Goal: Task Accomplishment & Management: Manage account settings

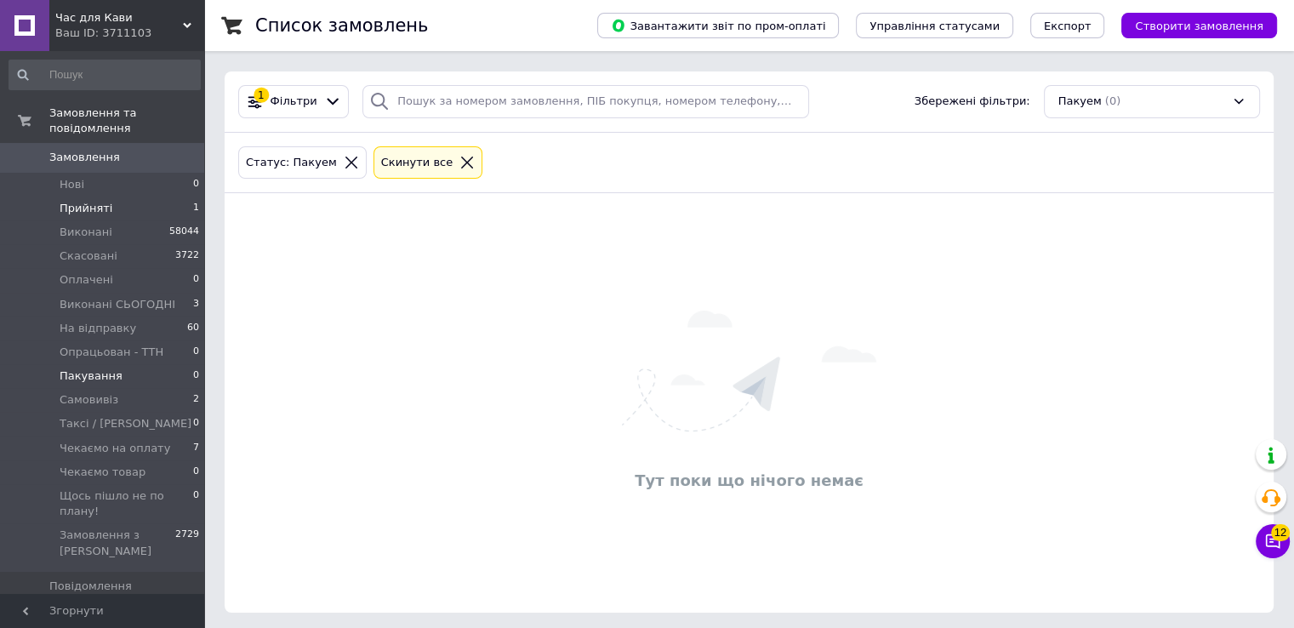
click at [90, 201] on span "Прийняті" at bounding box center [86, 208] width 53 height 15
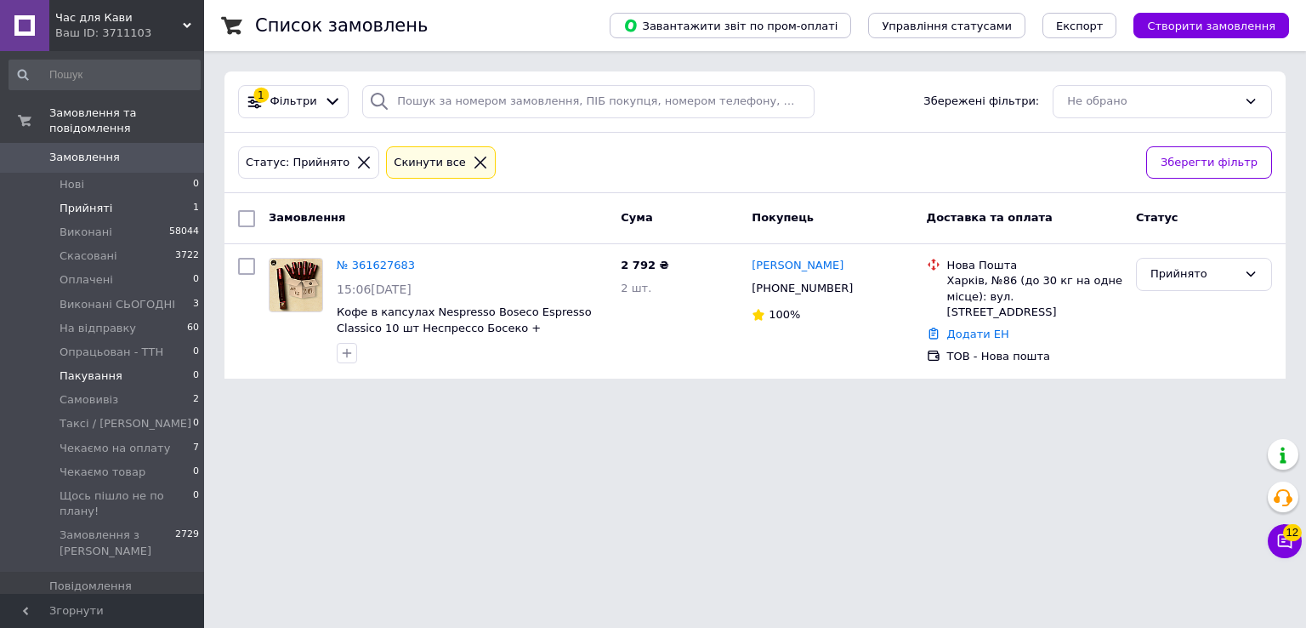
click at [98, 368] on span "Пакування" at bounding box center [91, 375] width 63 height 15
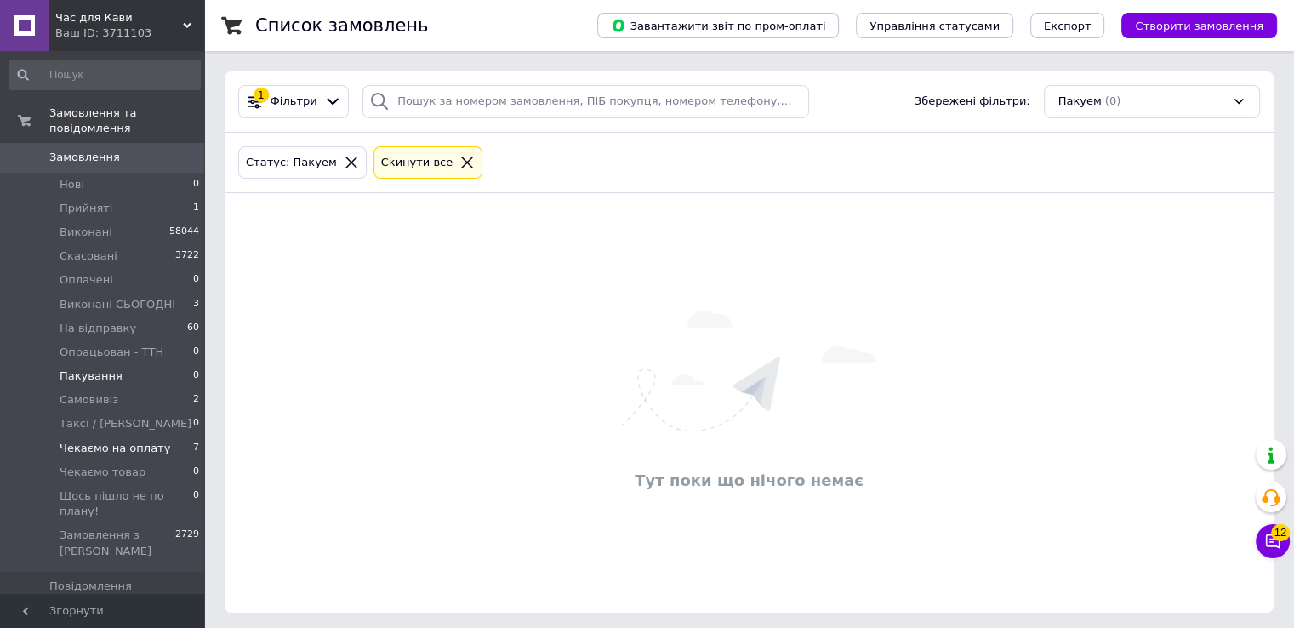
click at [129, 441] on span "Чекаємо на оплату" at bounding box center [115, 448] width 111 height 15
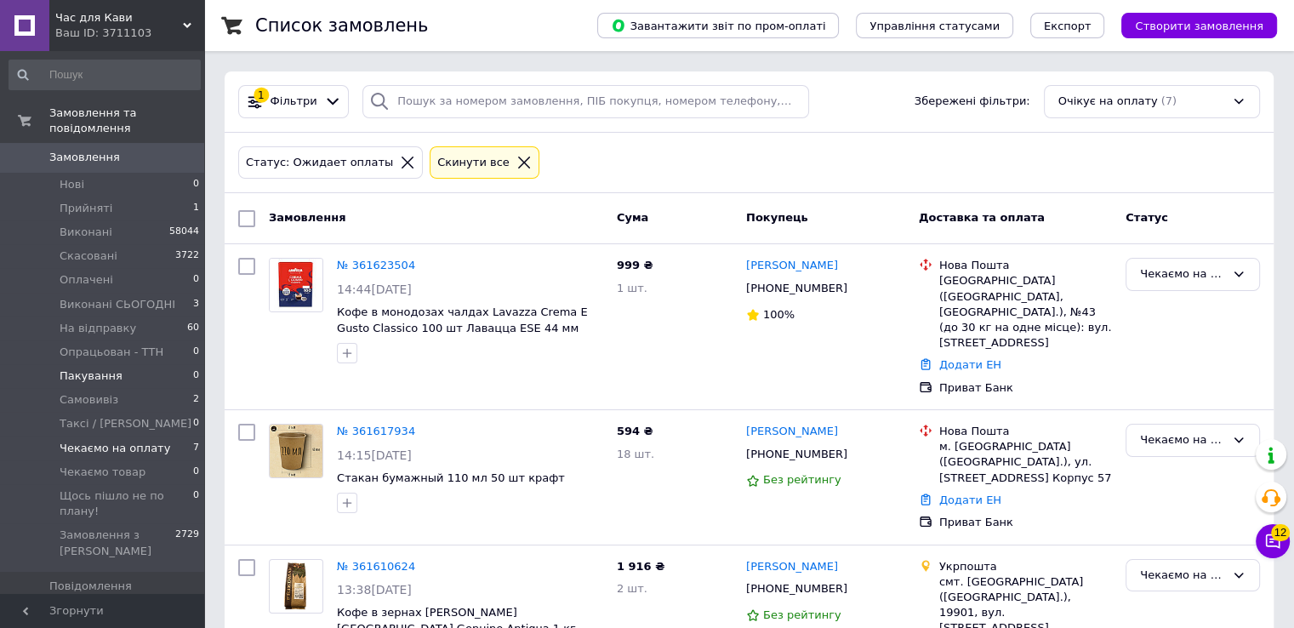
click at [78, 368] on span "Пакування" at bounding box center [91, 375] width 63 height 15
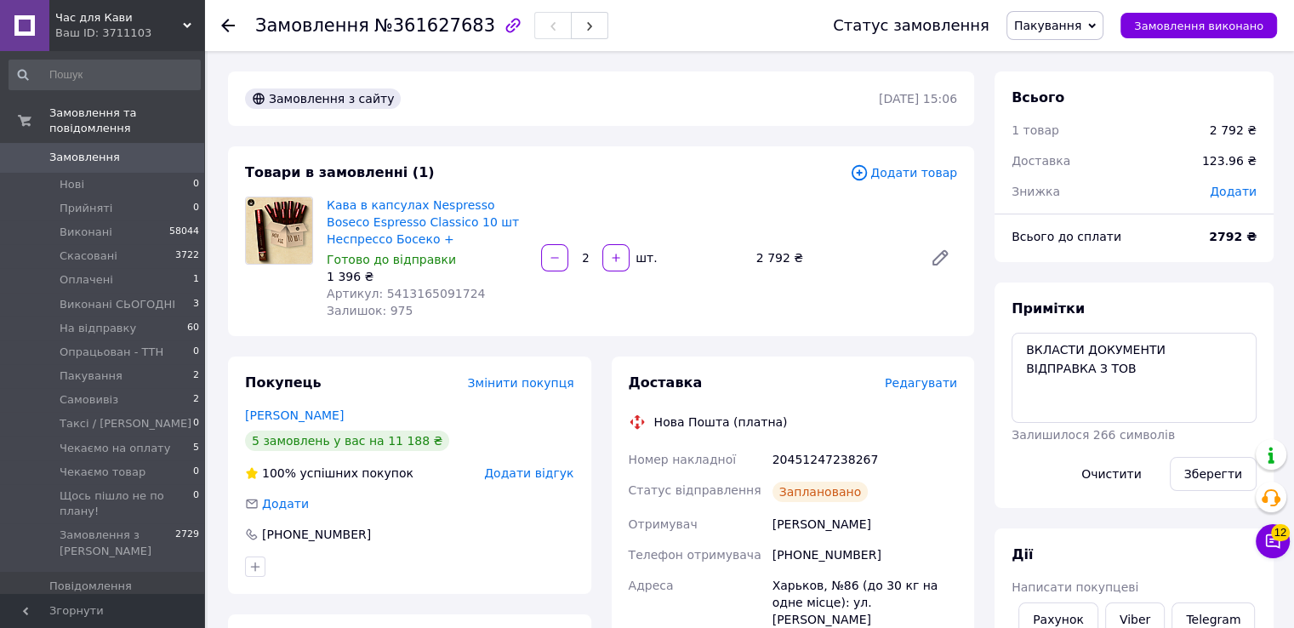
click at [416, 27] on span "№361627683" at bounding box center [434, 25] width 121 height 20
copy span "361627683"
click at [491, 304] on div "Залишок: 975" at bounding box center [427, 310] width 201 height 17
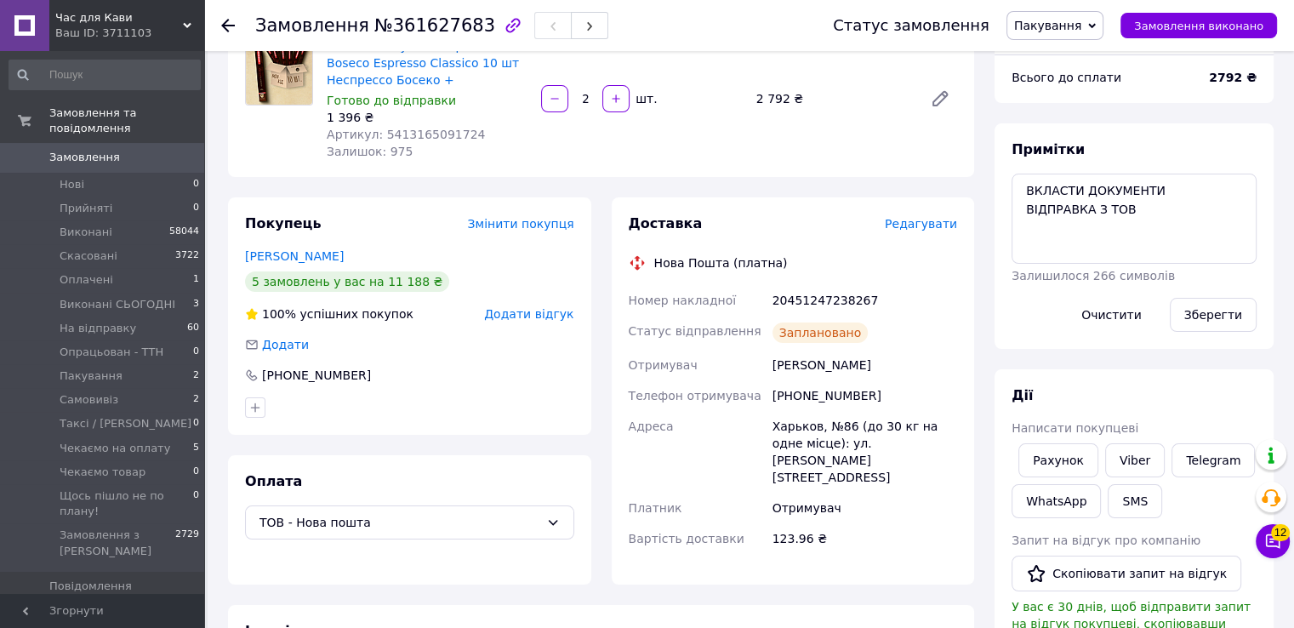
scroll to position [170, 0]
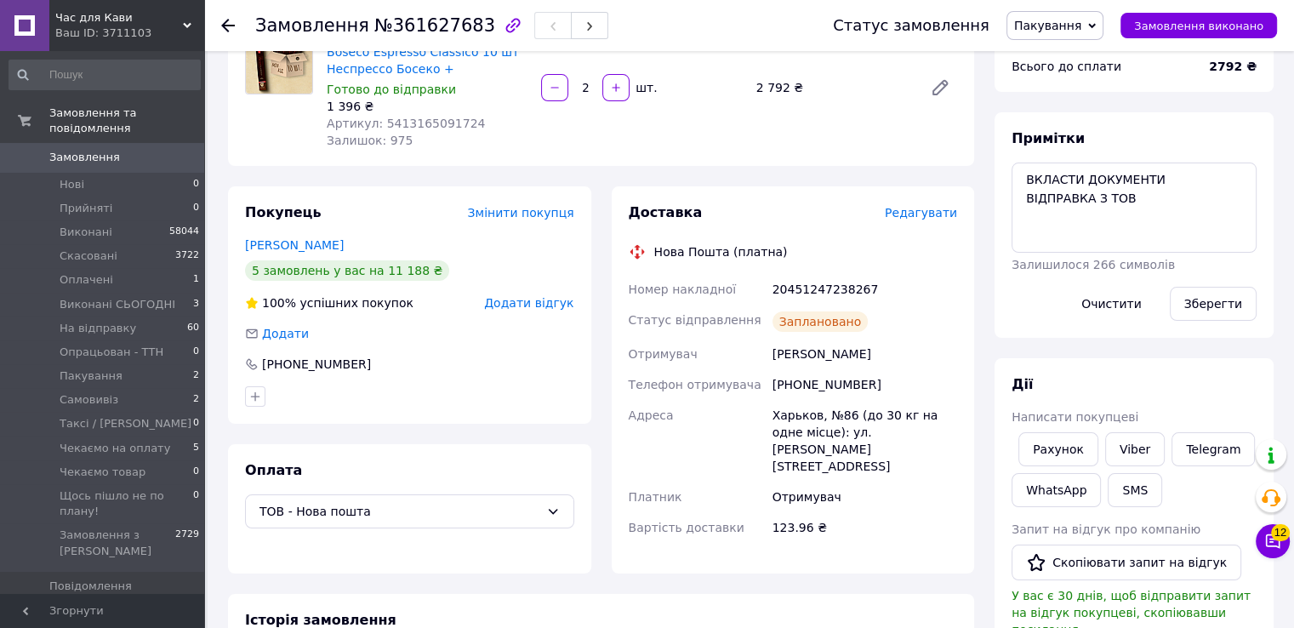
click at [1053, 23] on span "Пакування" at bounding box center [1047, 26] width 67 height 14
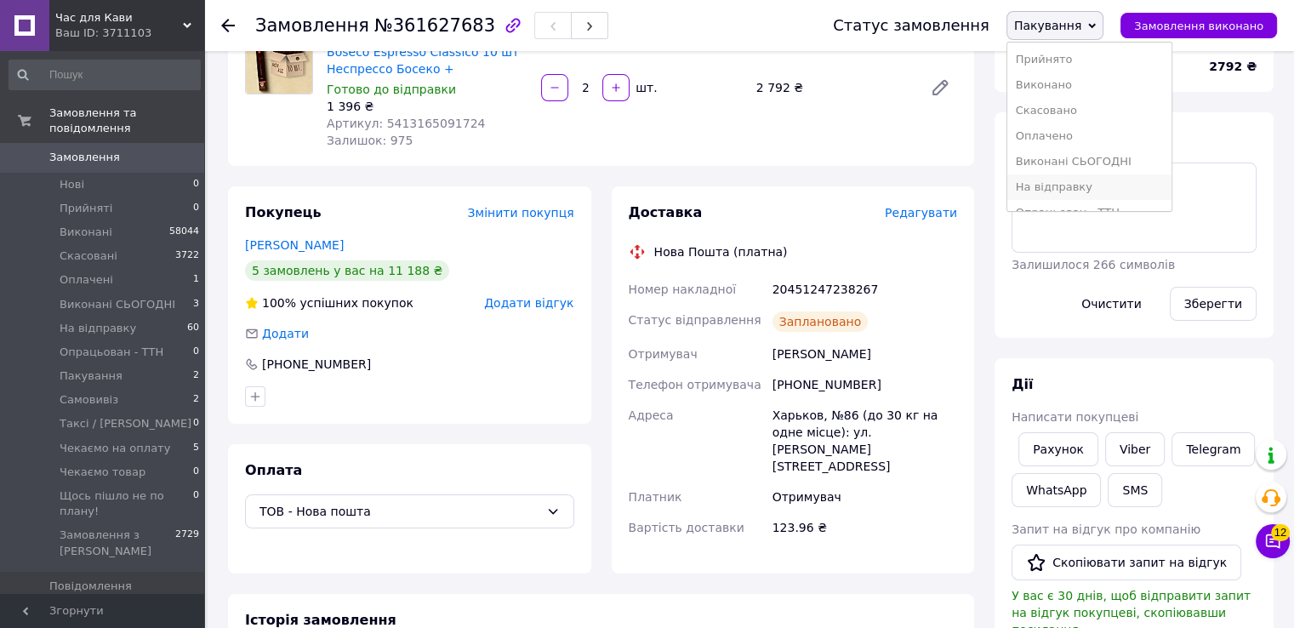
click at [1064, 181] on li "На відправку" at bounding box center [1089, 187] width 164 height 26
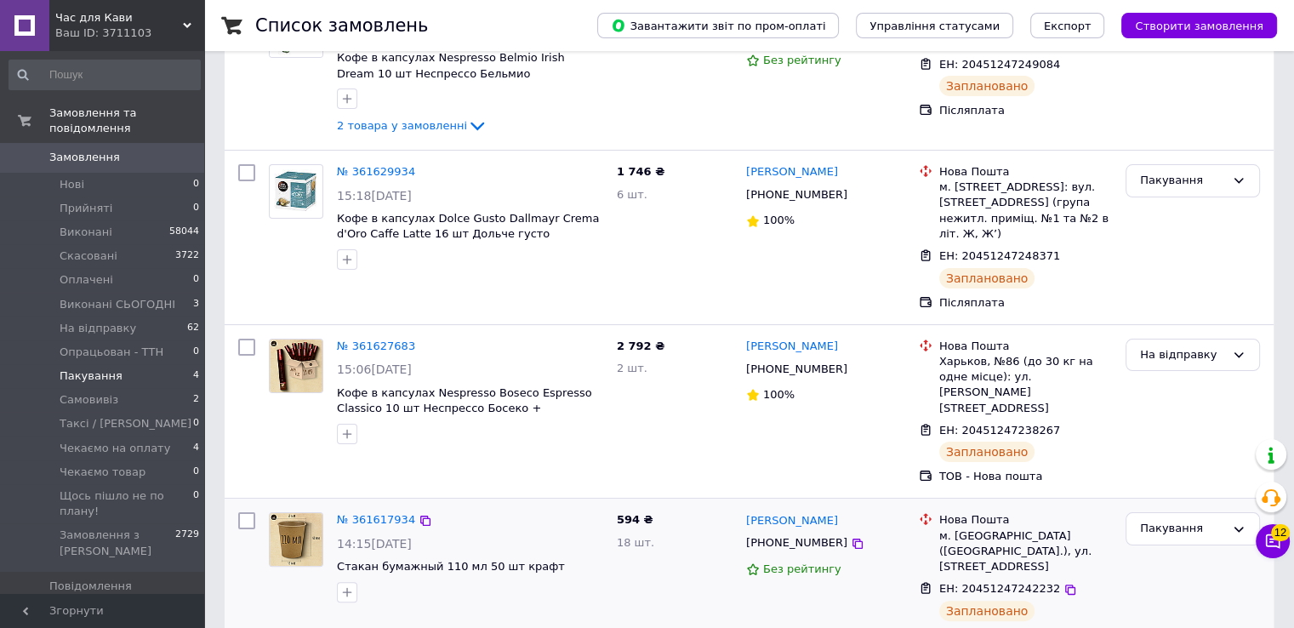
scroll to position [255, 0]
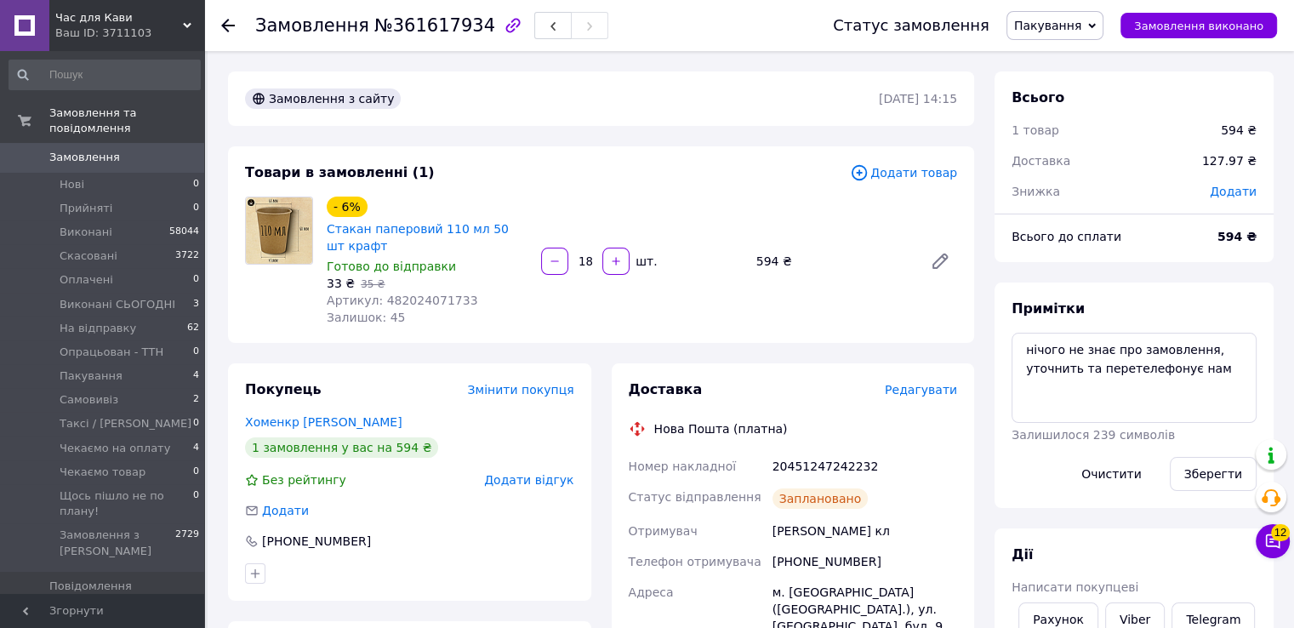
scroll to position [54, 0]
click at [435, 22] on span "№361617934" at bounding box center [434, 25] width 121 height 20
click at [434, 22] on span "№361617934" at bounding box center [434, 25] width 121 height 20
click at [430, 20] on span "№361617934" at bounding box center [434, 25] width 121 height 20
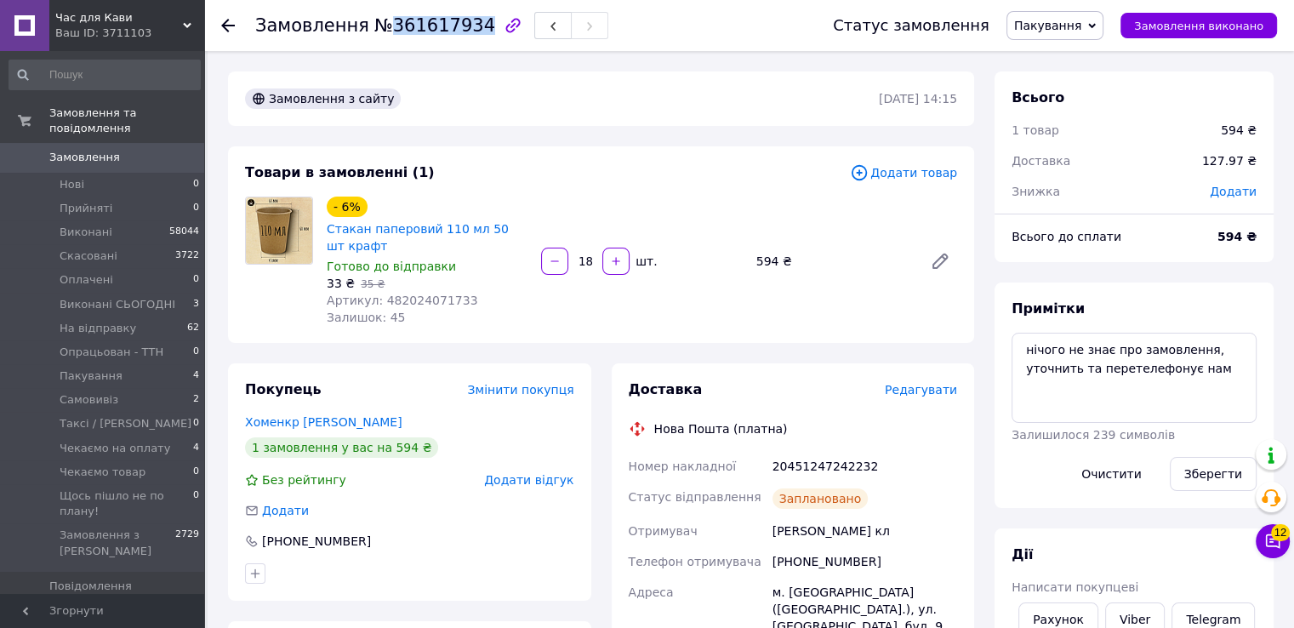
copy span "361617934"
click at [465, 264] on div "Готово до відправки" at bounding box center [427, 266] width 201 height 17
click at [524, 212] on div "- 6% Стакан паперовий 110 мл 50 шт крафт" at bounding box center [427, 225] width 204 height 61
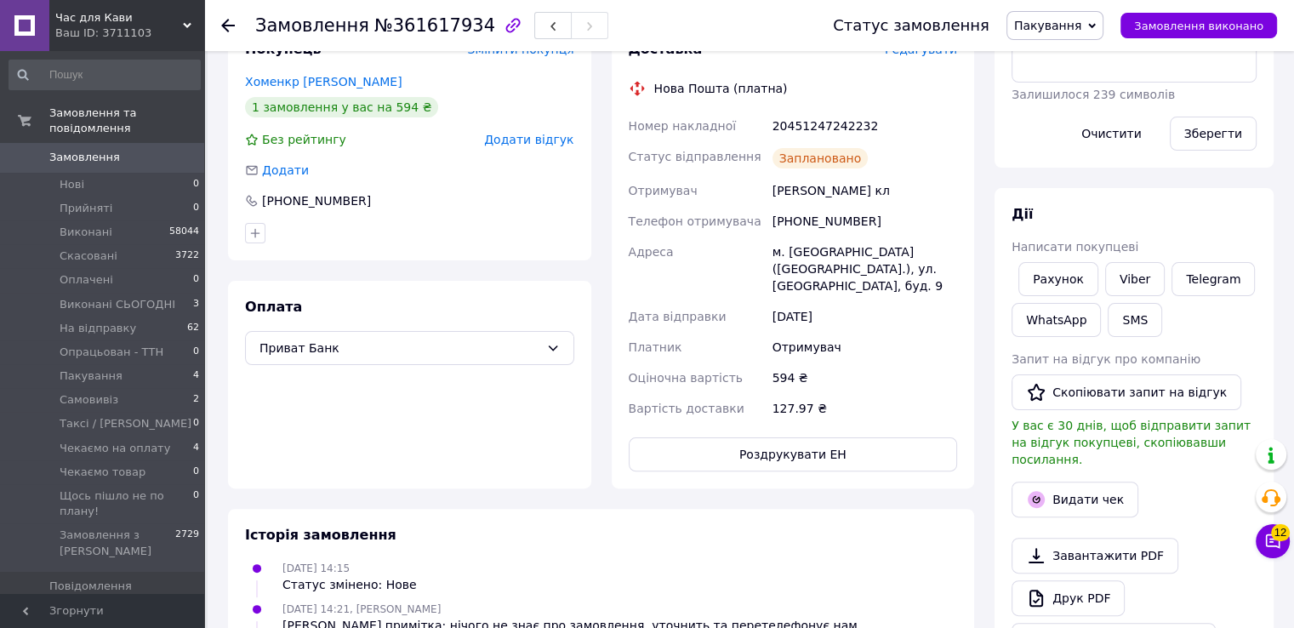
scroll to position [425, 0]
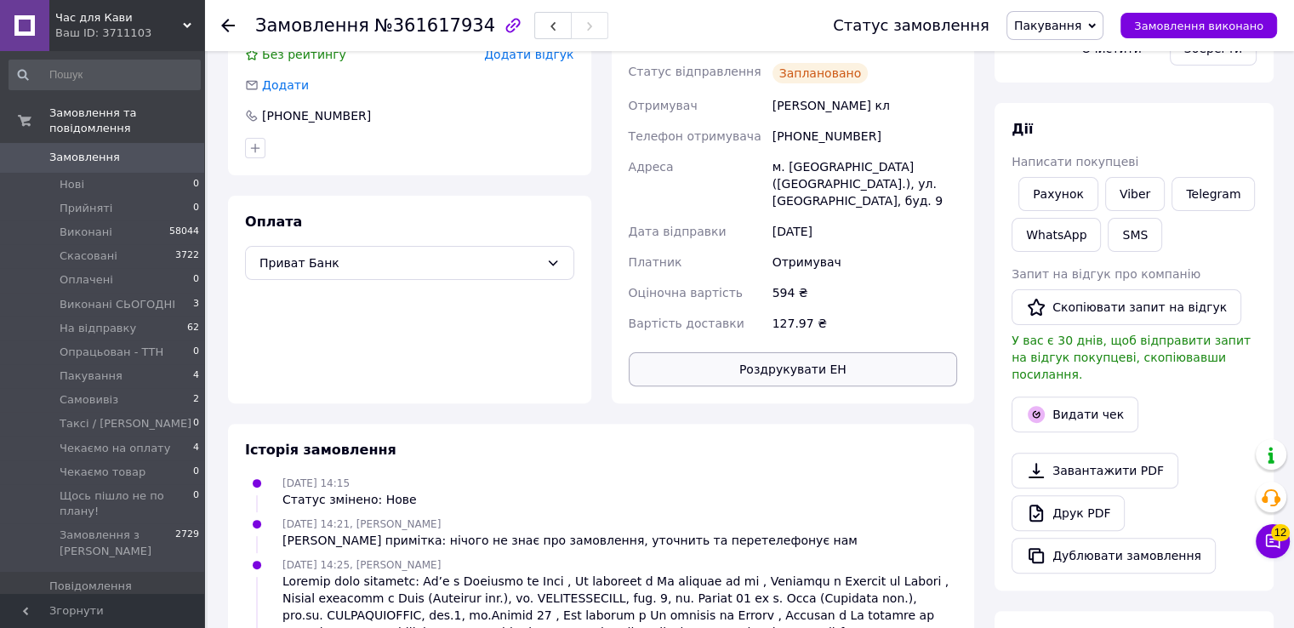
click at [803, 364] on button "Роздрукувати ЕН" at bounding box center [793, 369] width 329 height 34
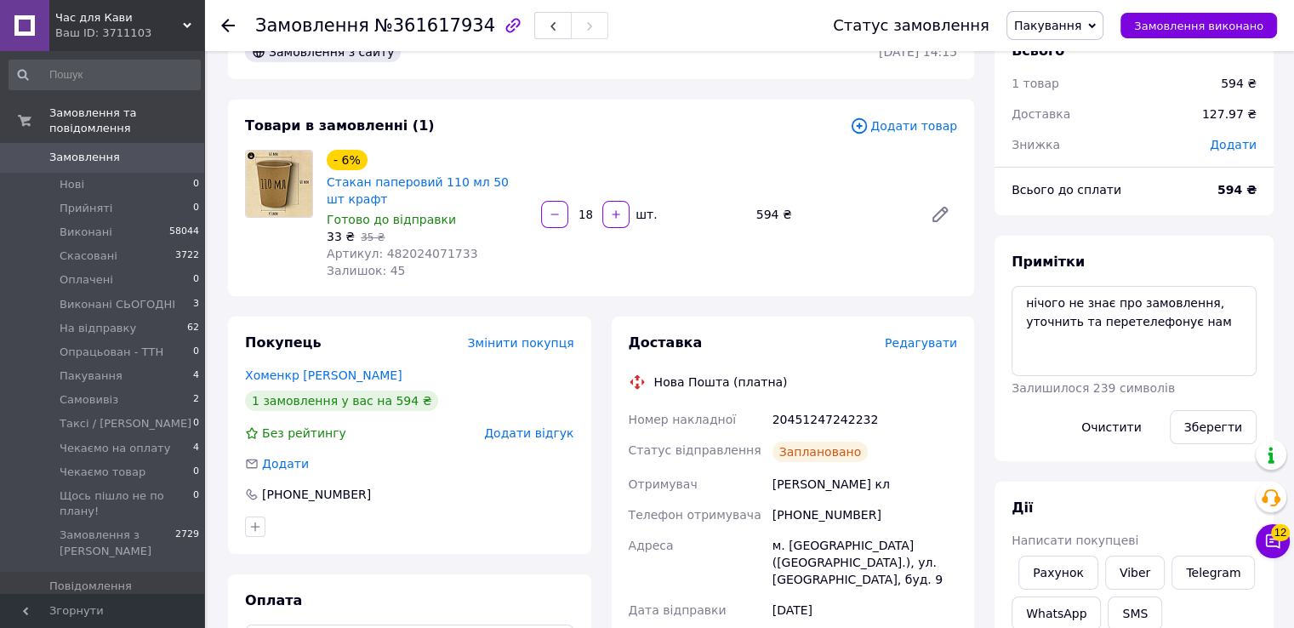
scroll to position [85, 0]
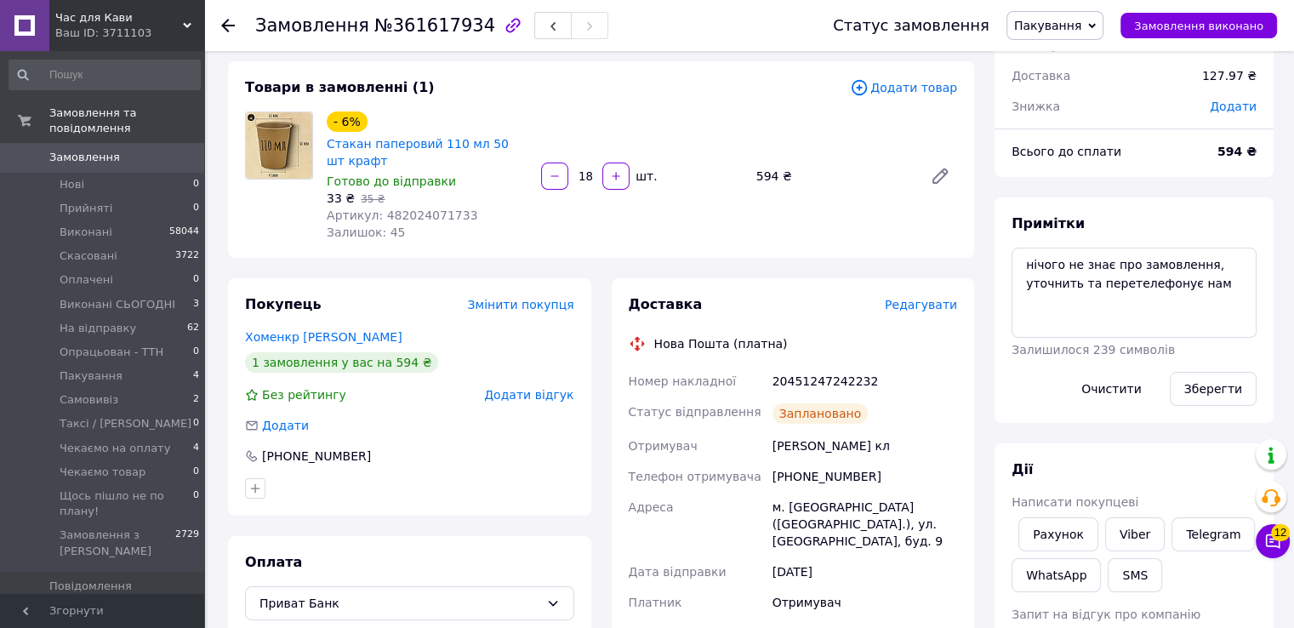
click at [1050, 26] on span "Пакування" at bounding box center [1047, 26] width 67 height 14
click at [1057, 194] on li "На відправку" at bounding box center [1089, 187] width 164 height 26
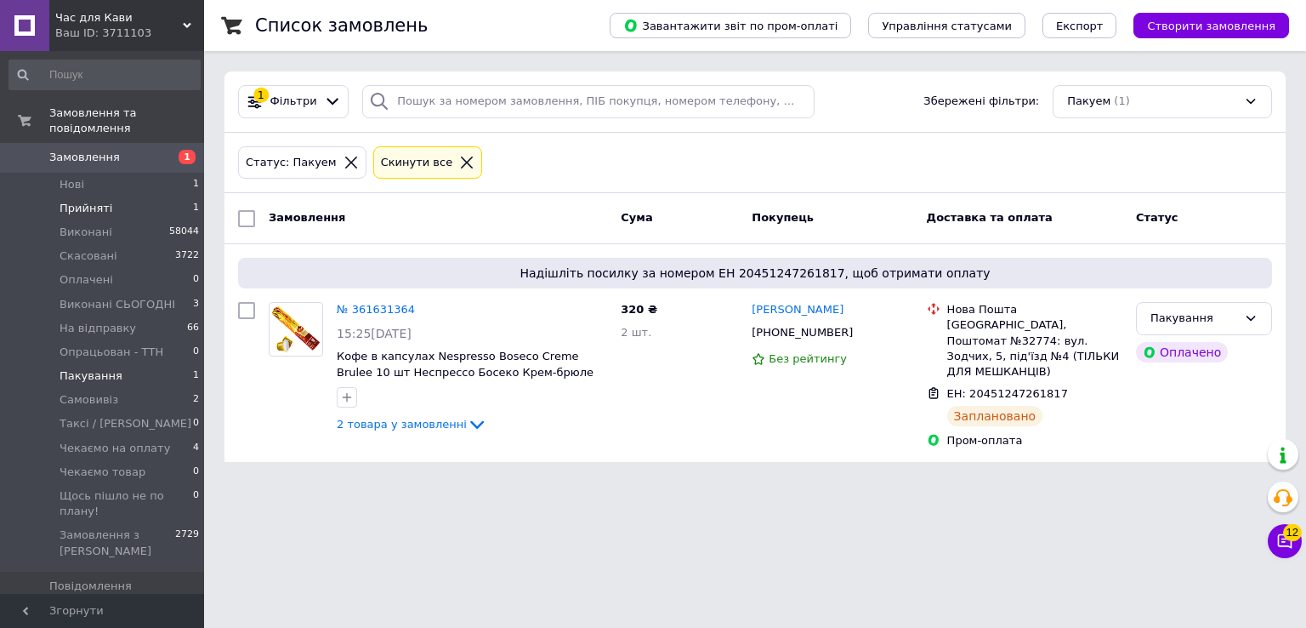
click at [90, 201] on span "Прийняті" at bounding box center [86, 208] width 53 height 15
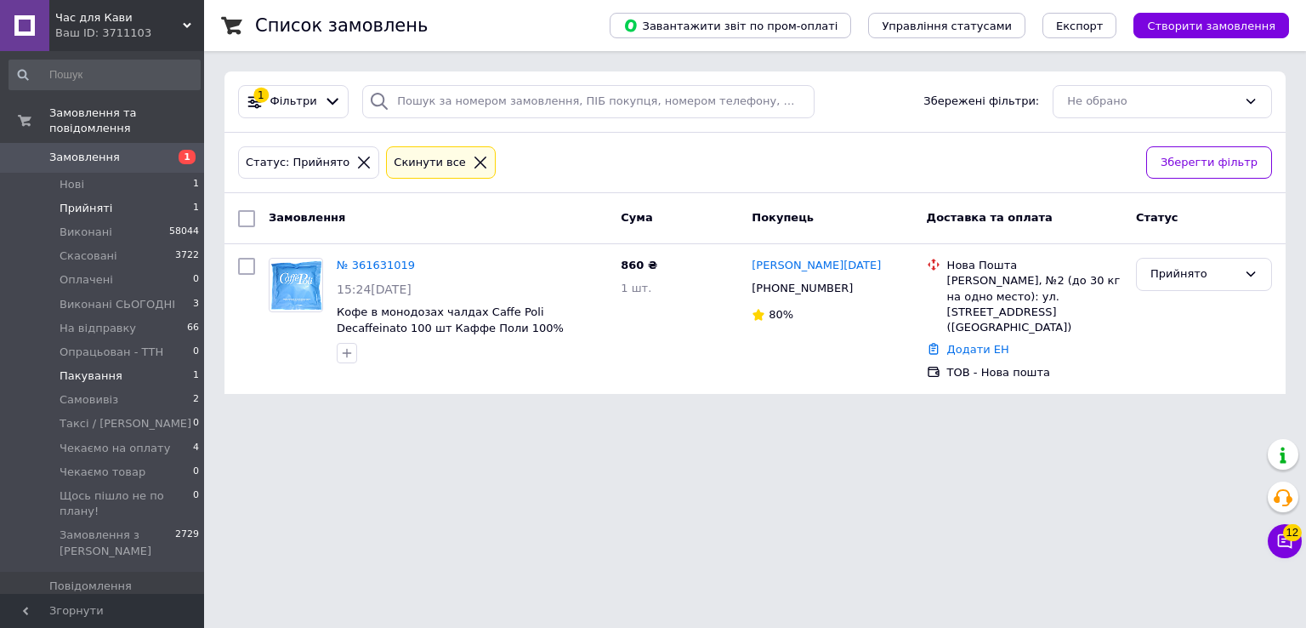
click at [104, 368] on span "Пакування" at bounding box center [91, 375] width 63 height 15
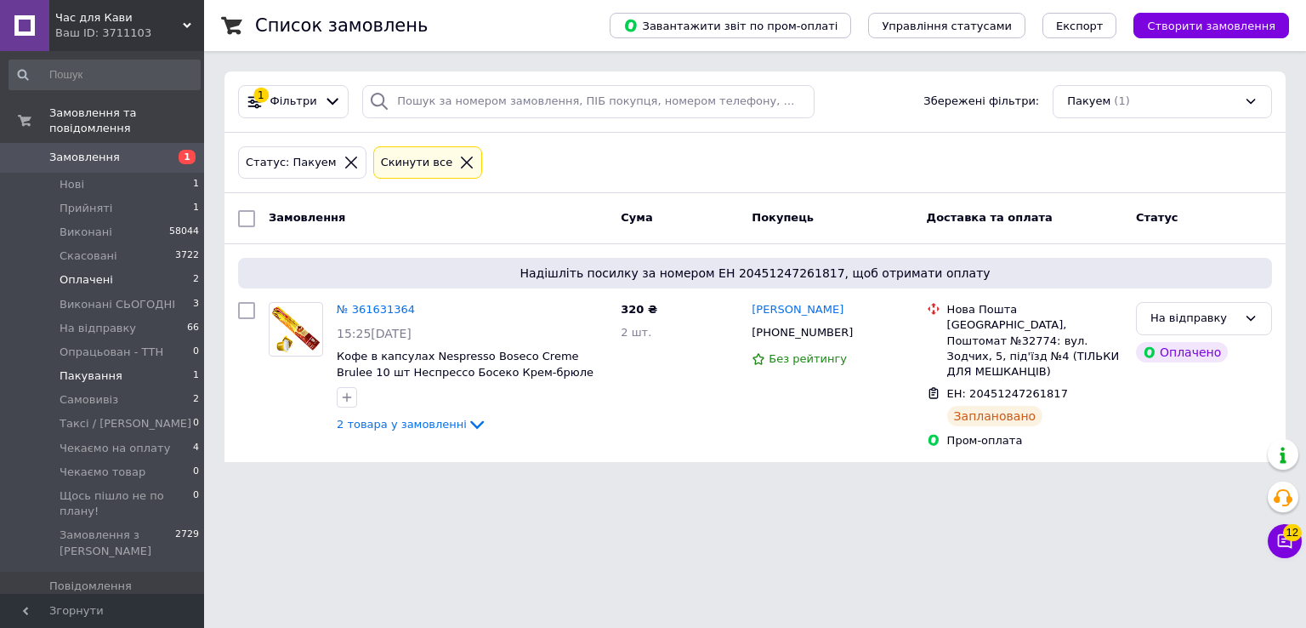
click at [100, 272] on span "Оплачені" at bounding box center [87, 279] width 54 height 15
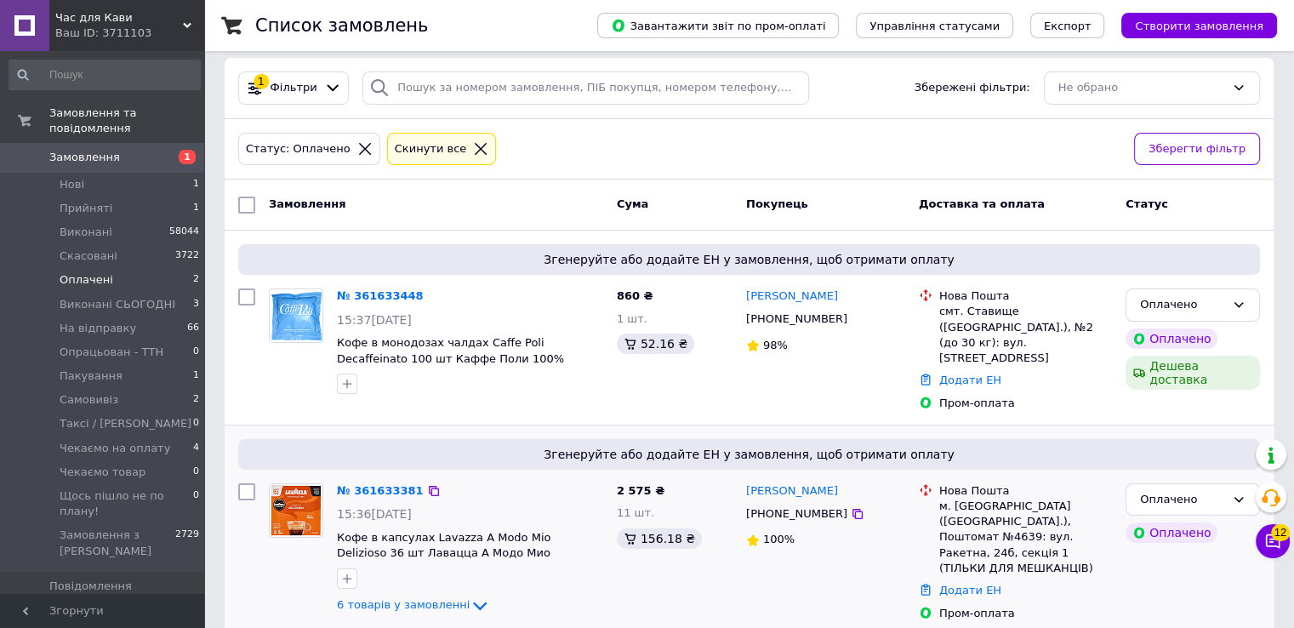
scroll to position [17, 0]
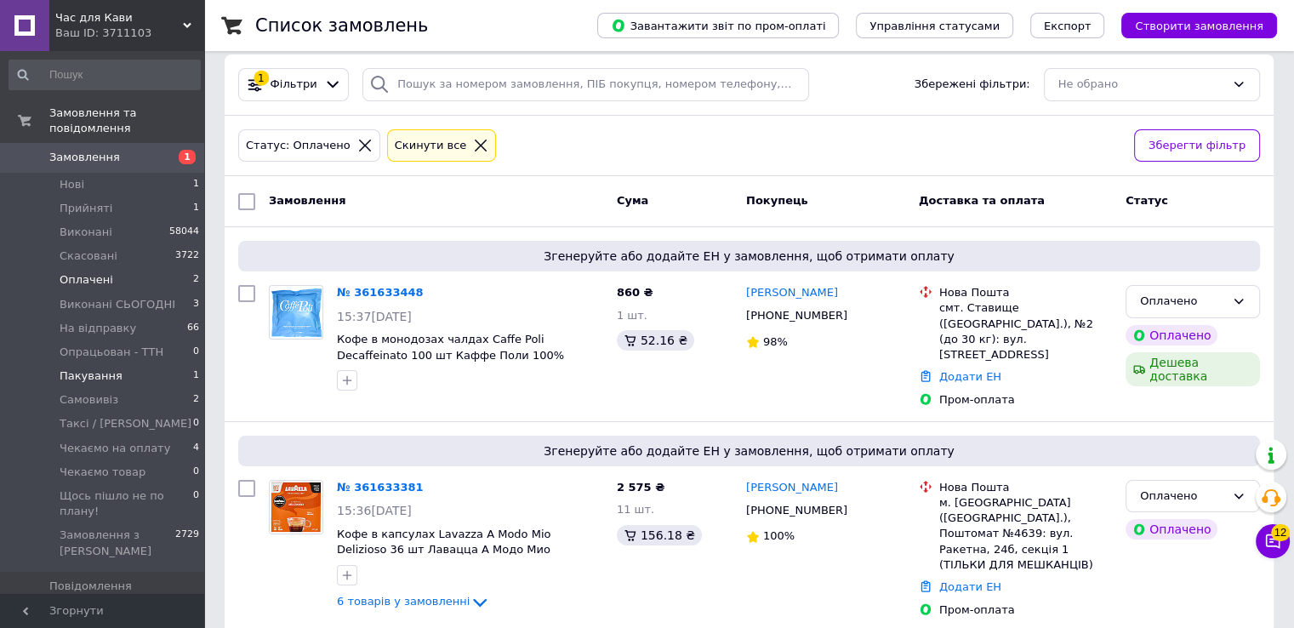
click at [78, 368] on span "Пакування" at bounding box center [91, 375] width 63 height 15
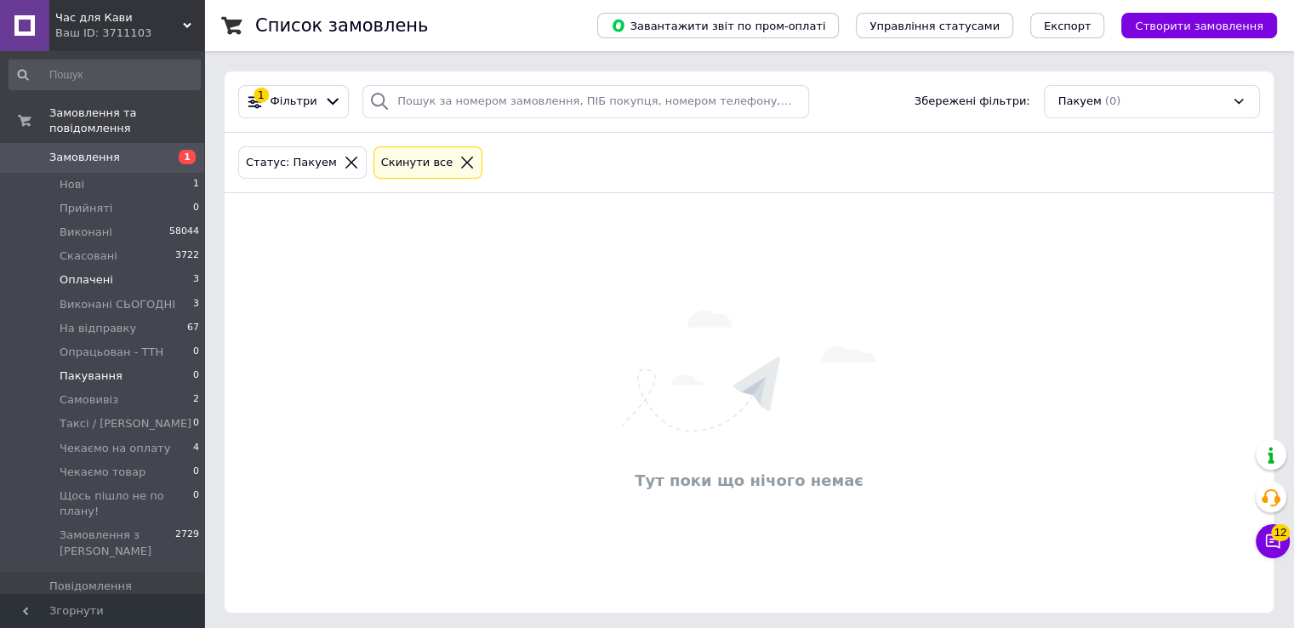
click at [85, 272] on span "Оплачені" at bounding box center [87, 279] width 54 height 15
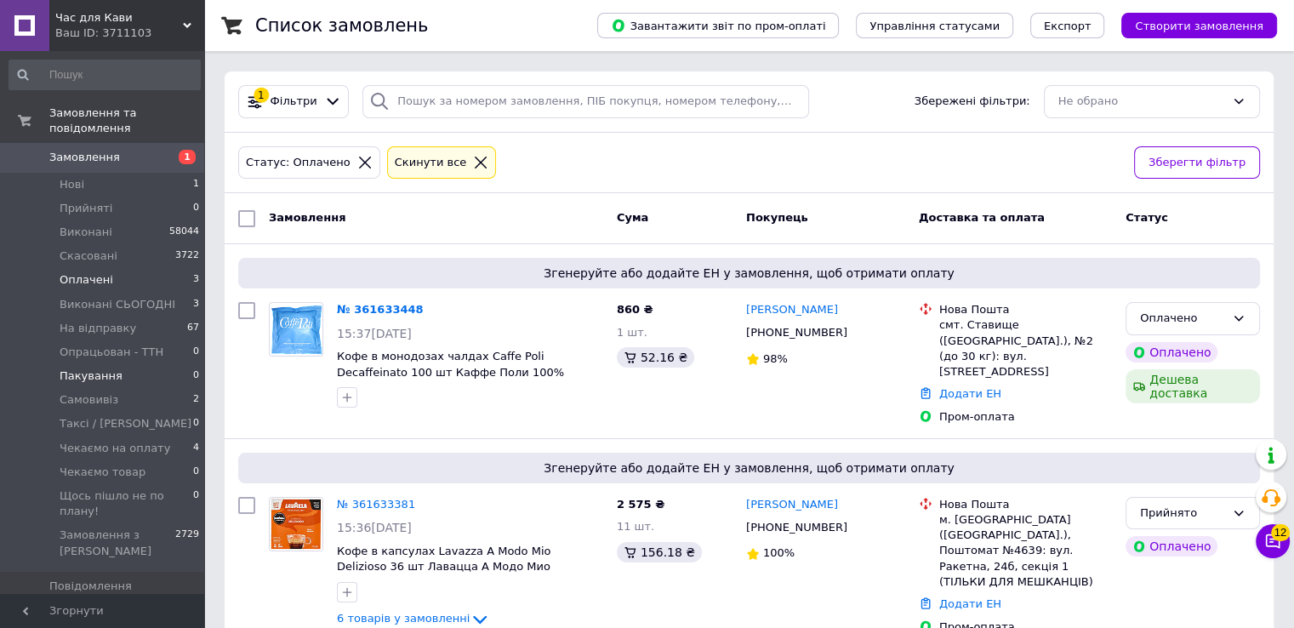
click at [83, 368] on span "Пакування" at bounding box center [91, 375] width 63 height 15
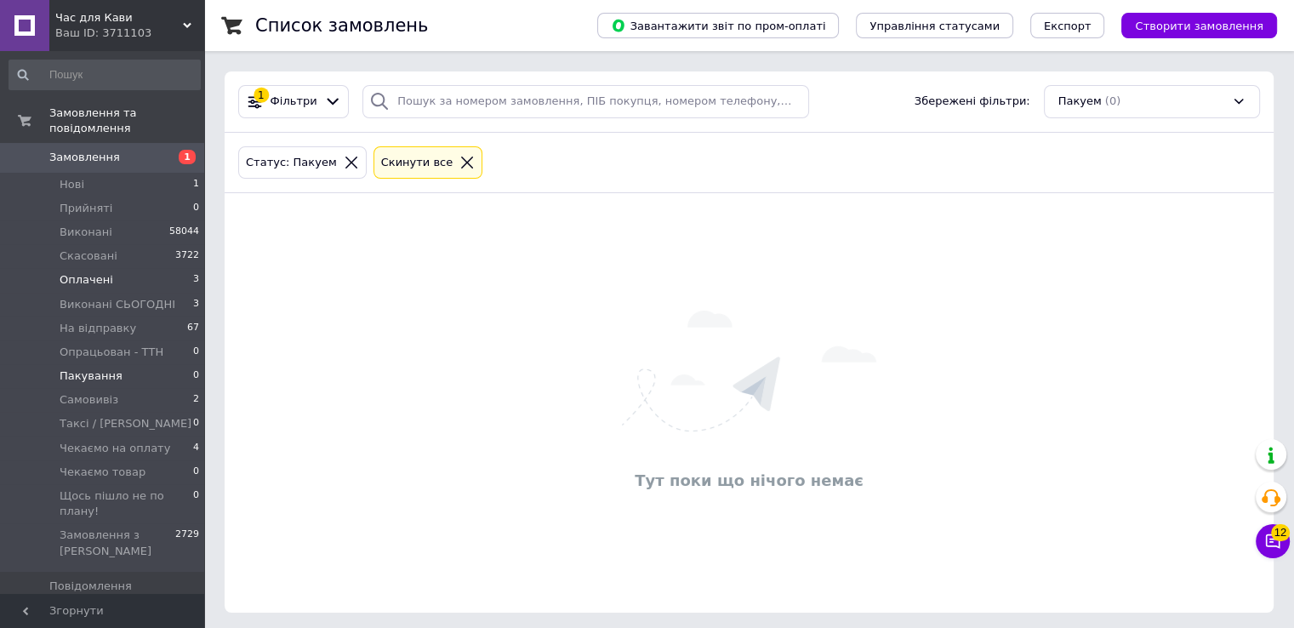
click at [85, 272] on span "Оплачені" at bounding box center [87, 279] width 54 height 15
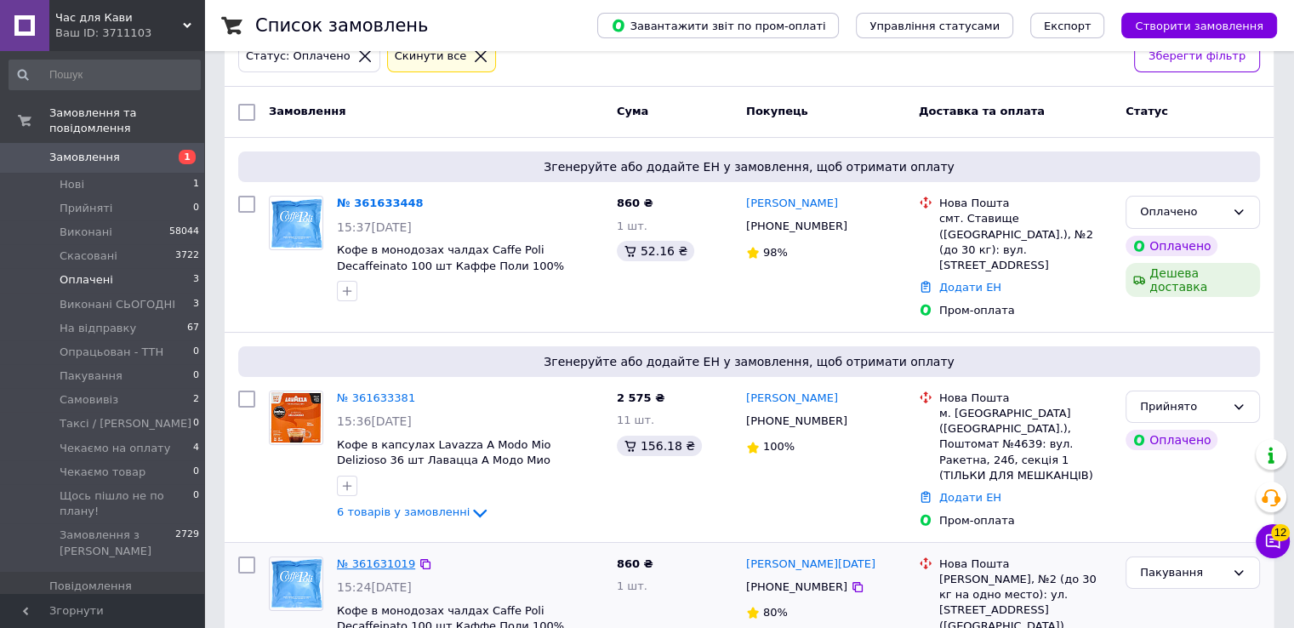
scroll to position [176, 0]
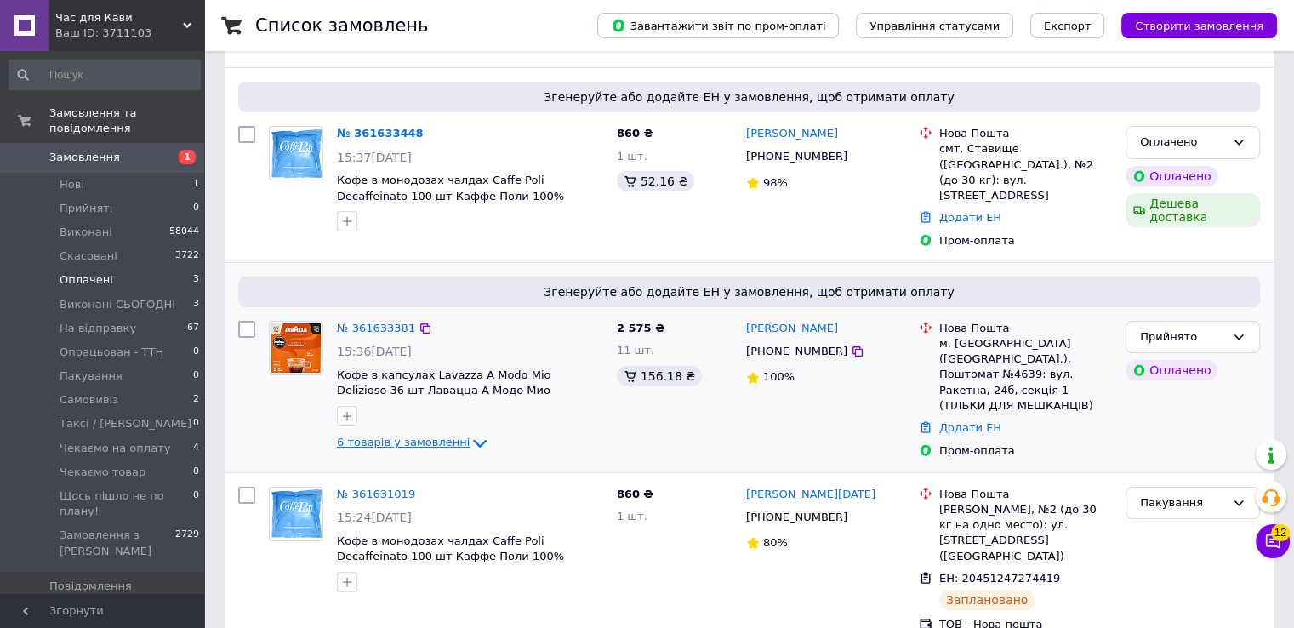
click at [403, 435] on span "6 товарів у замовленні" at bounding box center [403, 441] width 133 height 13
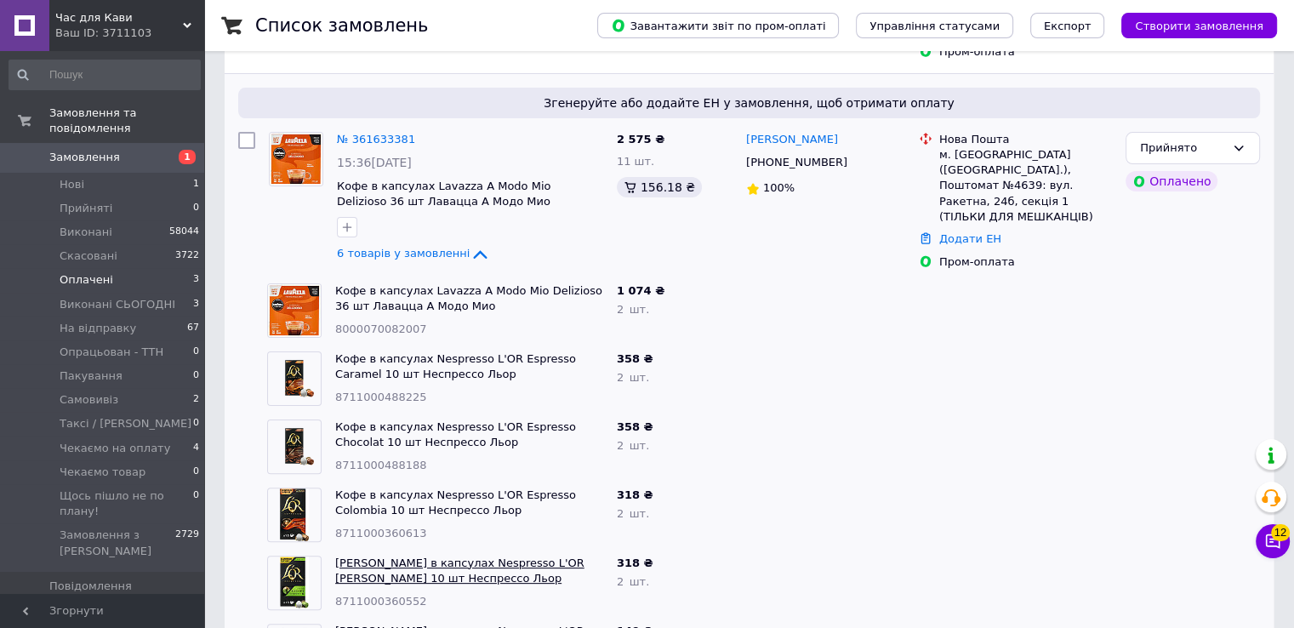
scroll to position [414, 0]
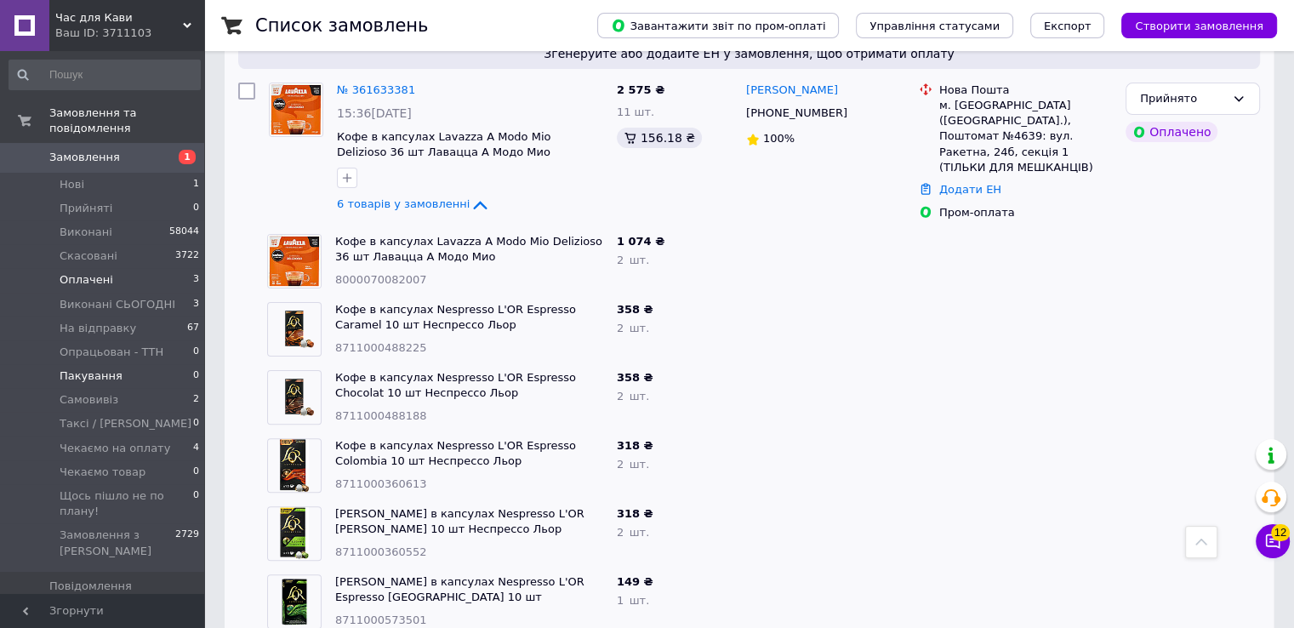
click at [90, 368] on span "Пакування" at bounding box center [91, 375] width 63 height 15
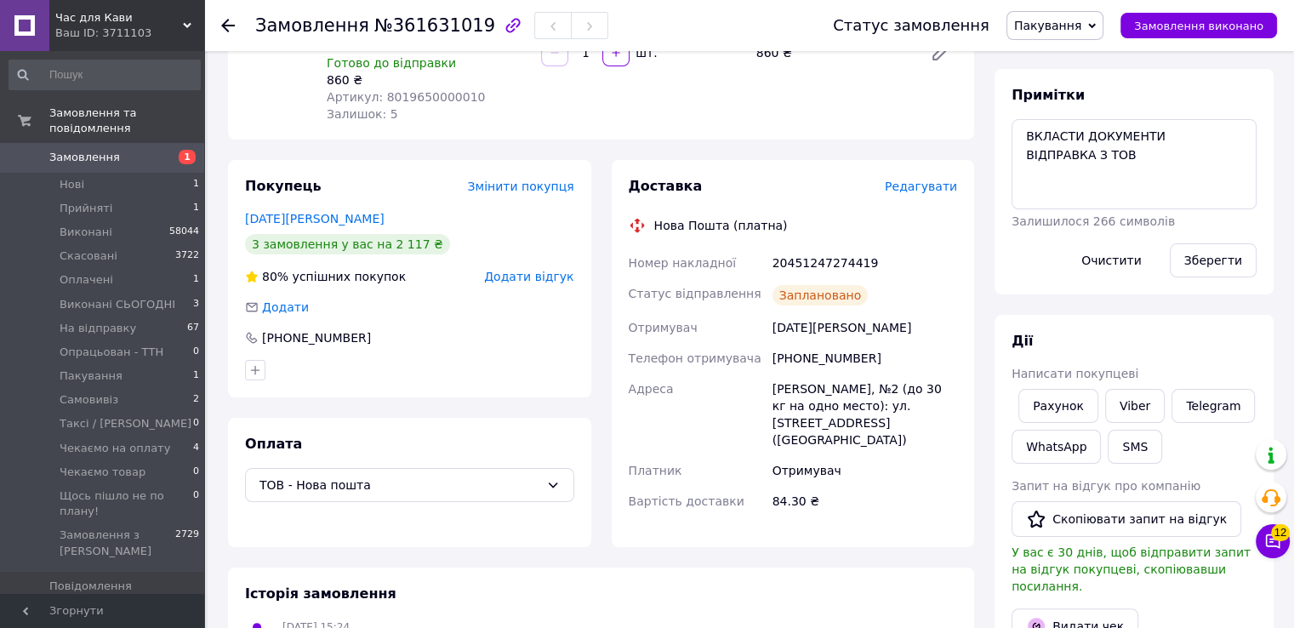
scroll to position [255, 0]
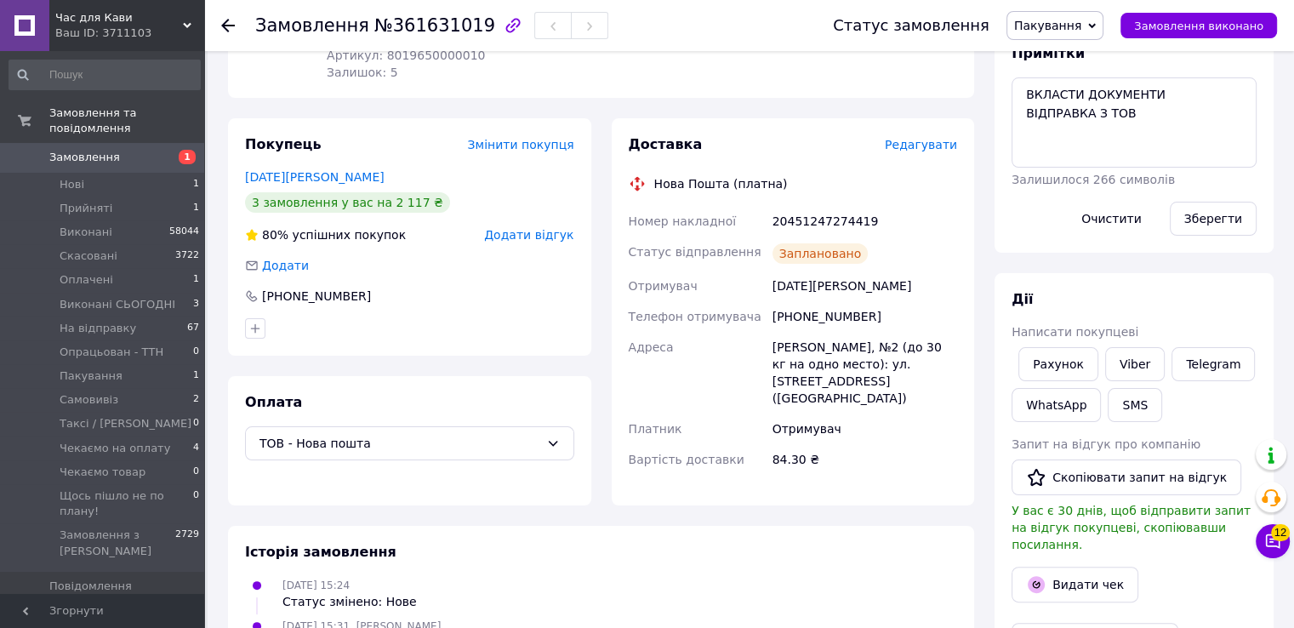
click at [418, 26] on span "№361631019" at bounding box center [434, 25] width 121 height 20
copy span "361631019"
click at [481, 287] on div "[PHONE_NUMBER]" at bounding box center [409, 295] width 329 height 17
click at [1067, 28] on span "Пакування" at bounding box center [1047, 26] width 67 height 14
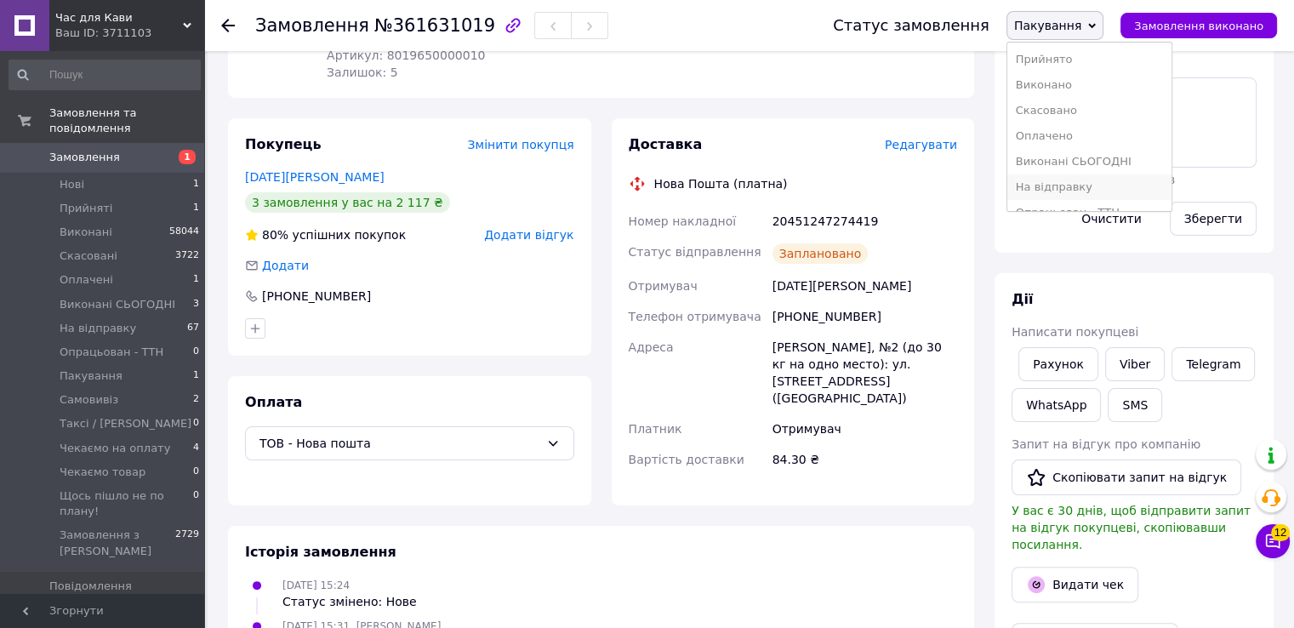
click at [1069, 190] on li "На відправку" at bounding box center [1089, 187] width 164 height 26
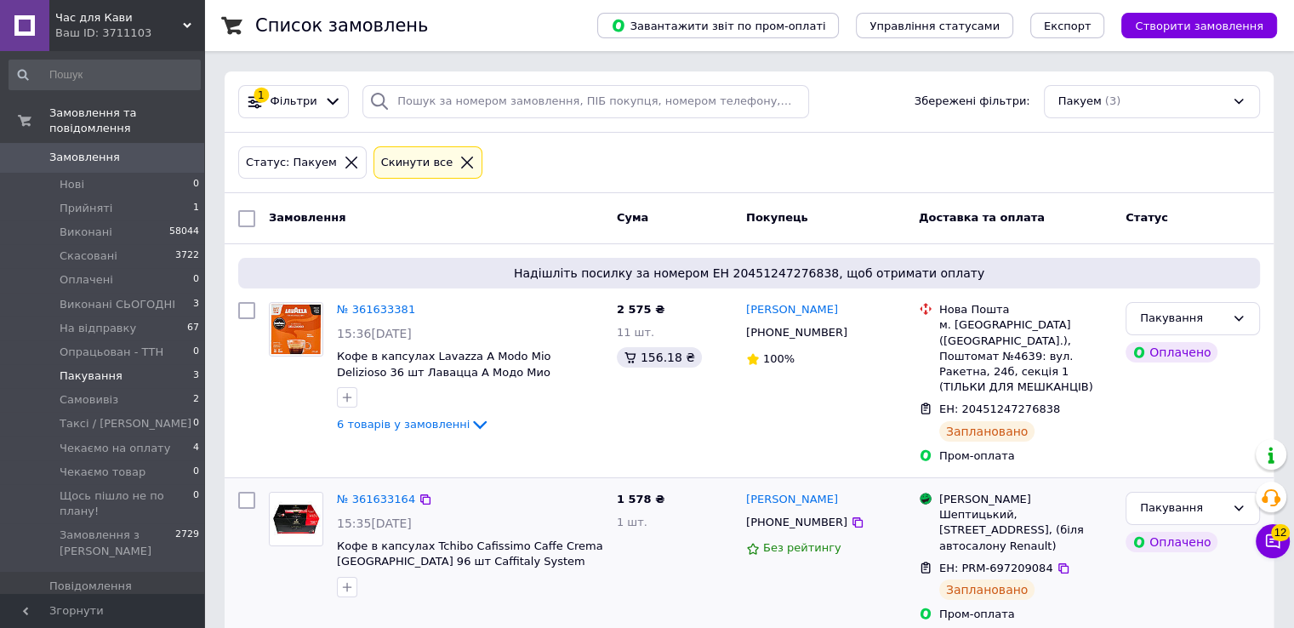
scroll to position [157, 0]
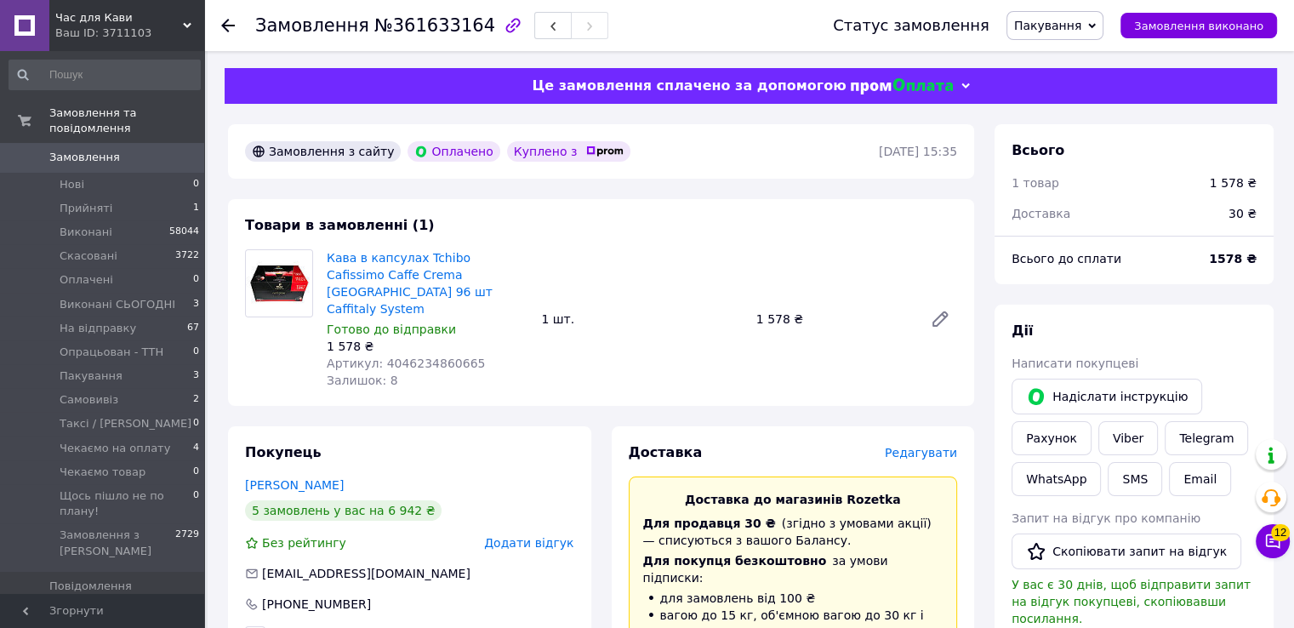
click at [521, 372] on div "Залишок: 8" at bounding box center [427, 380] width 201 height 17
click at [430, 31] on span "№361633164" at bounding box center [434, 25] width 121 height 20
copy span "361633164"
click at [534, 247] on div "Кава в капсулах Tchibo Cafissimo Caffe Crema Colombia 96 шт Caffitaly System Го…" at bounding box center [642, 319] width 644 height 146
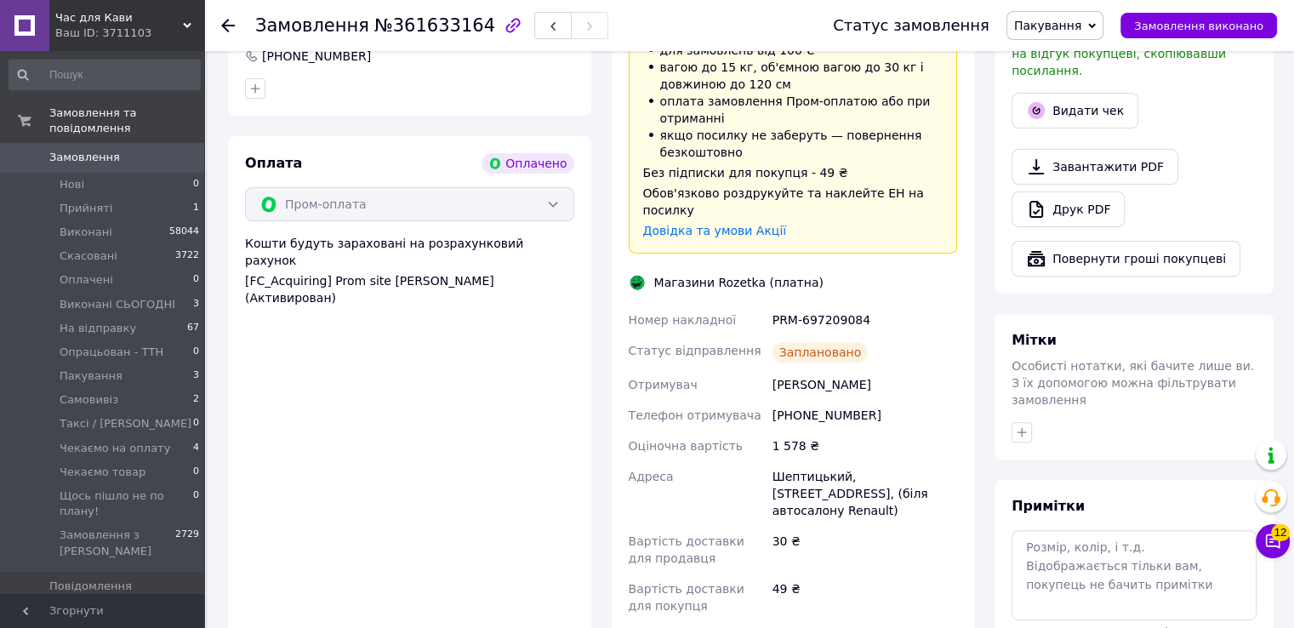
scroll to position [680, 0]
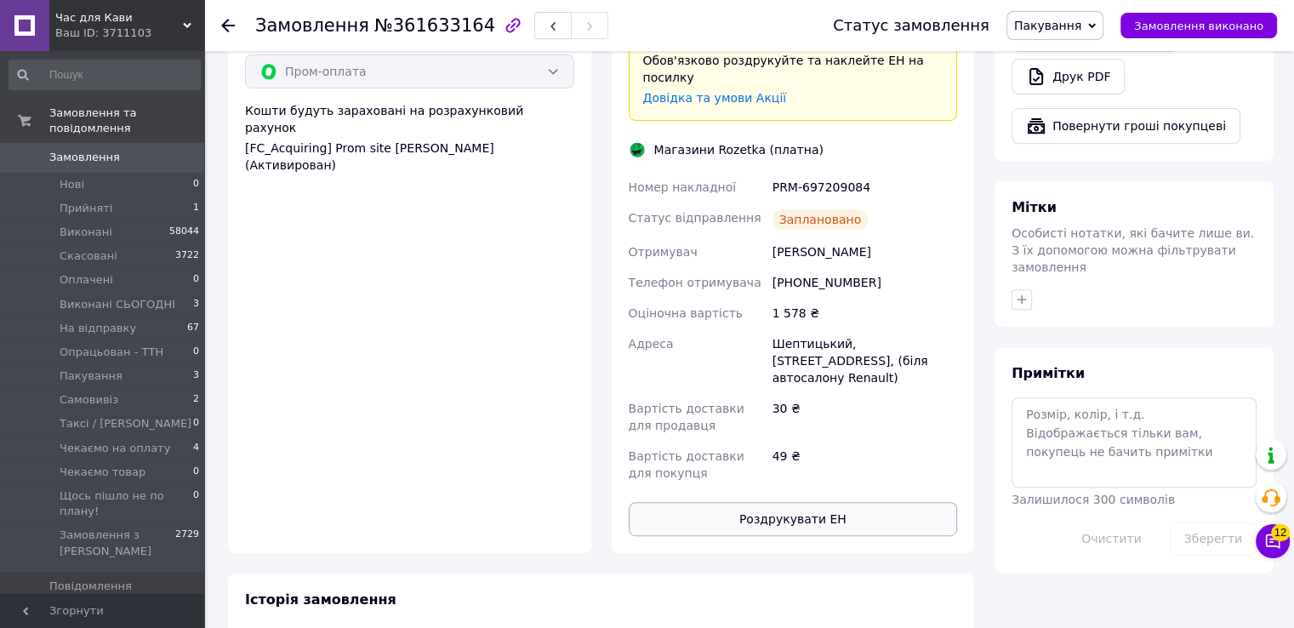
click at [755, 502] on button "Роздрукувати ЕН" at bounding box center [793, 519] width 329 height 34
click at [1056, 28] on span "Пакування" at bounding box center [1047, 26] width 67 height 14
click at [1064, 191] on li "На відправку" at bounding box center [1089, 187] width 164 height 26
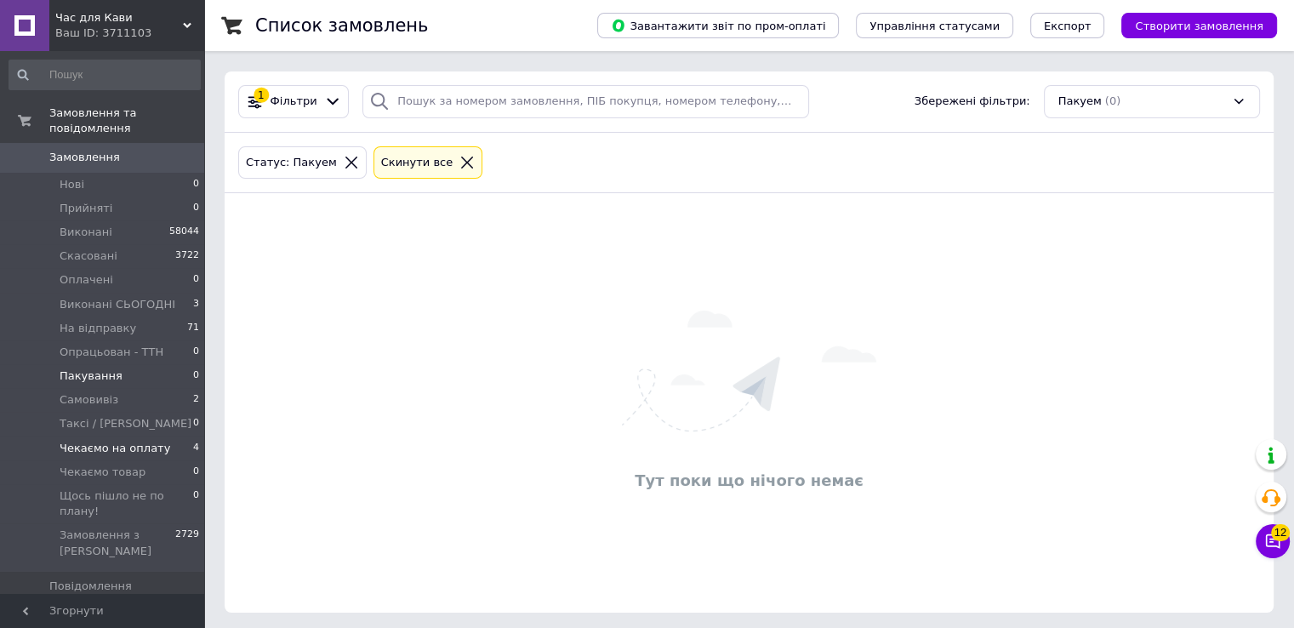
click at [92, 441] on span "Чекаємо на оплату" at bounding box center [115, 448] width 111 height 15
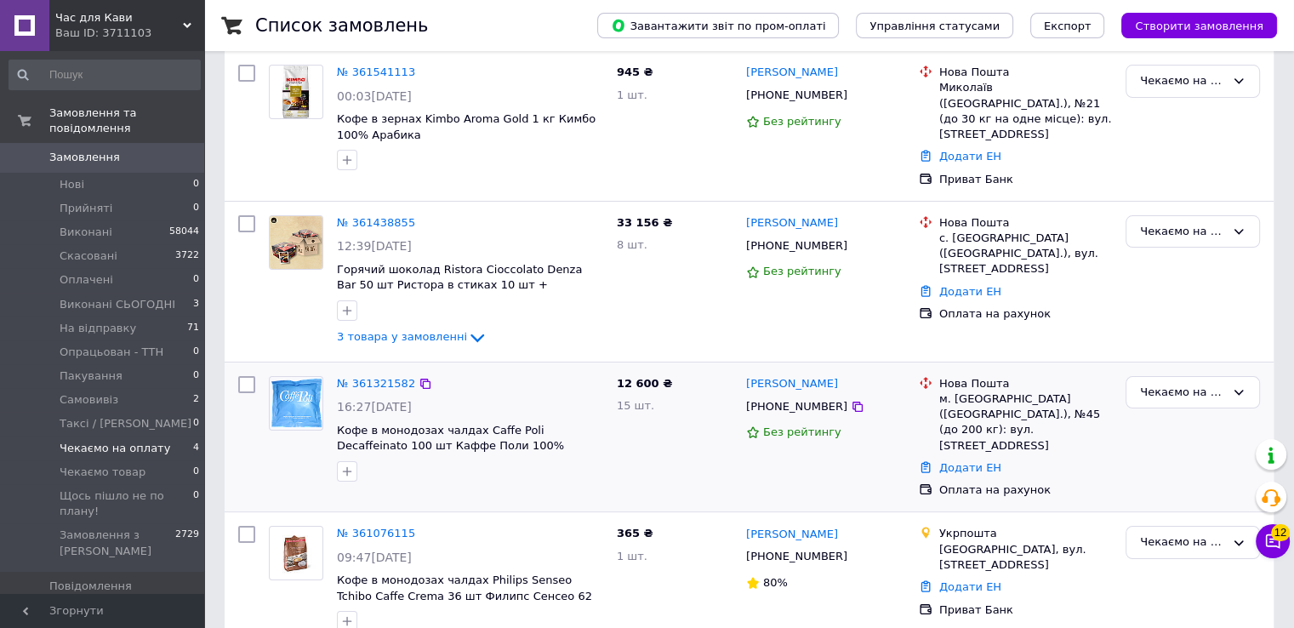
scroll to position [196, 0]
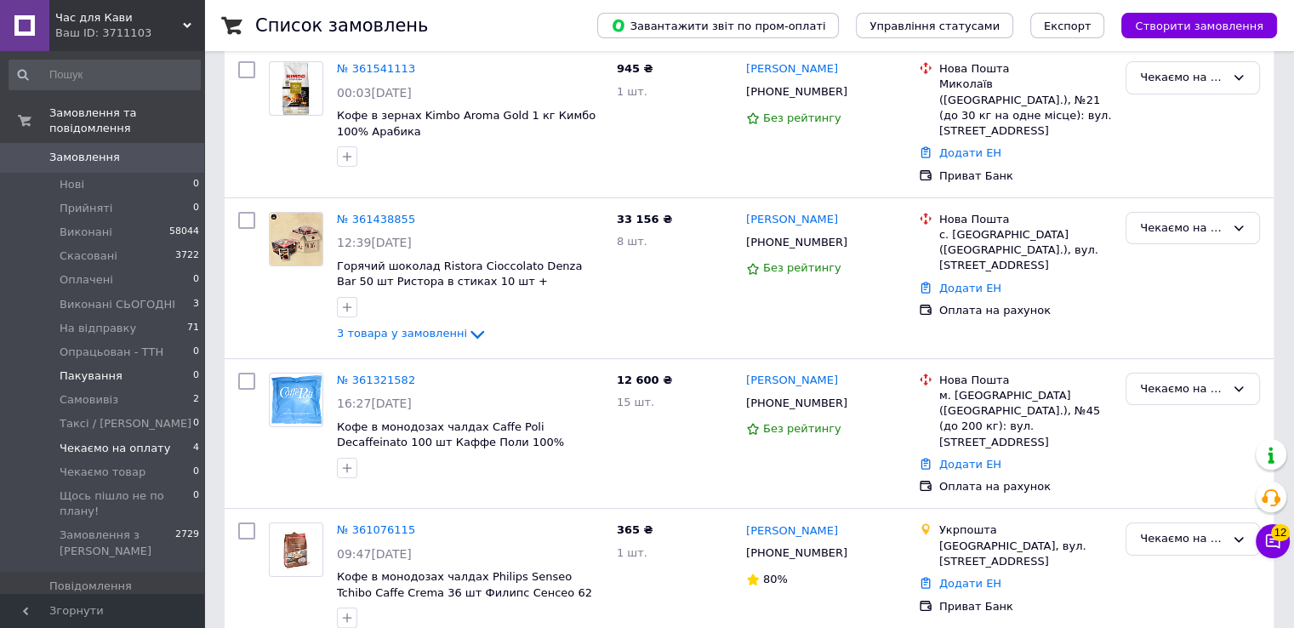
click at [104, 368] on span "Пакування" at bounding box center [91, 375] width 63 height 15
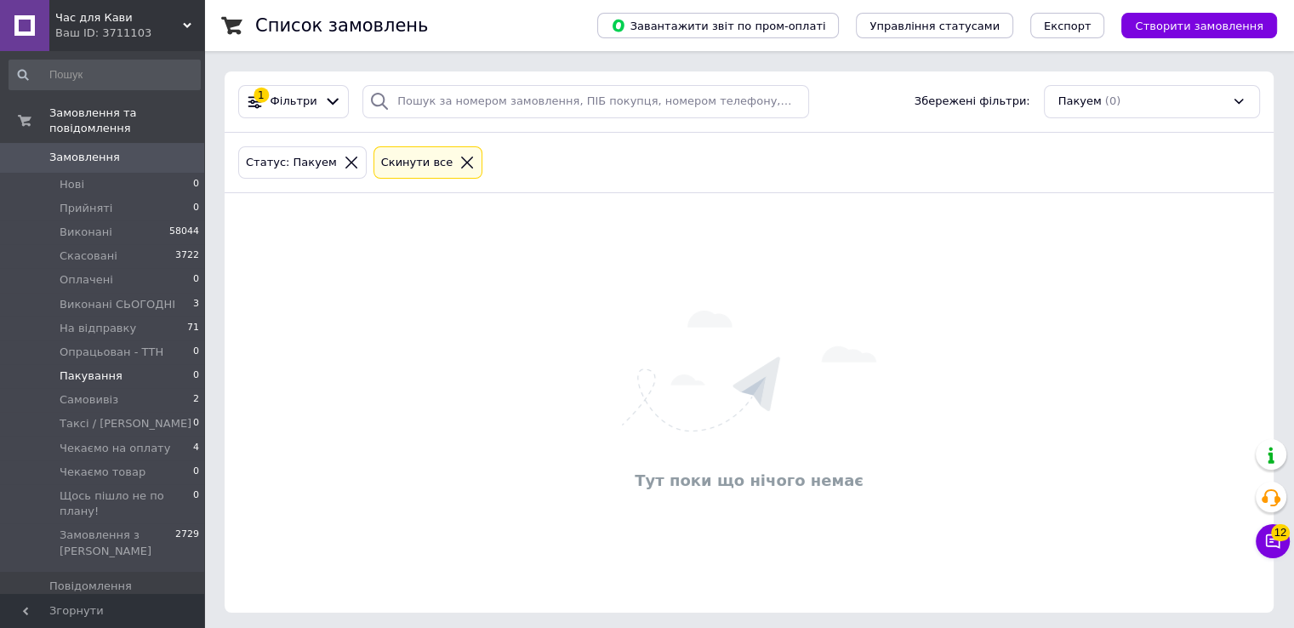
click at [517, 376] on div "Тут поки що нічого немає" at bounding box center [749, 402] width 1049 height 385
click at [112, 321] on span "На відправку" at bounding box center [98, 328] width 77 height 15
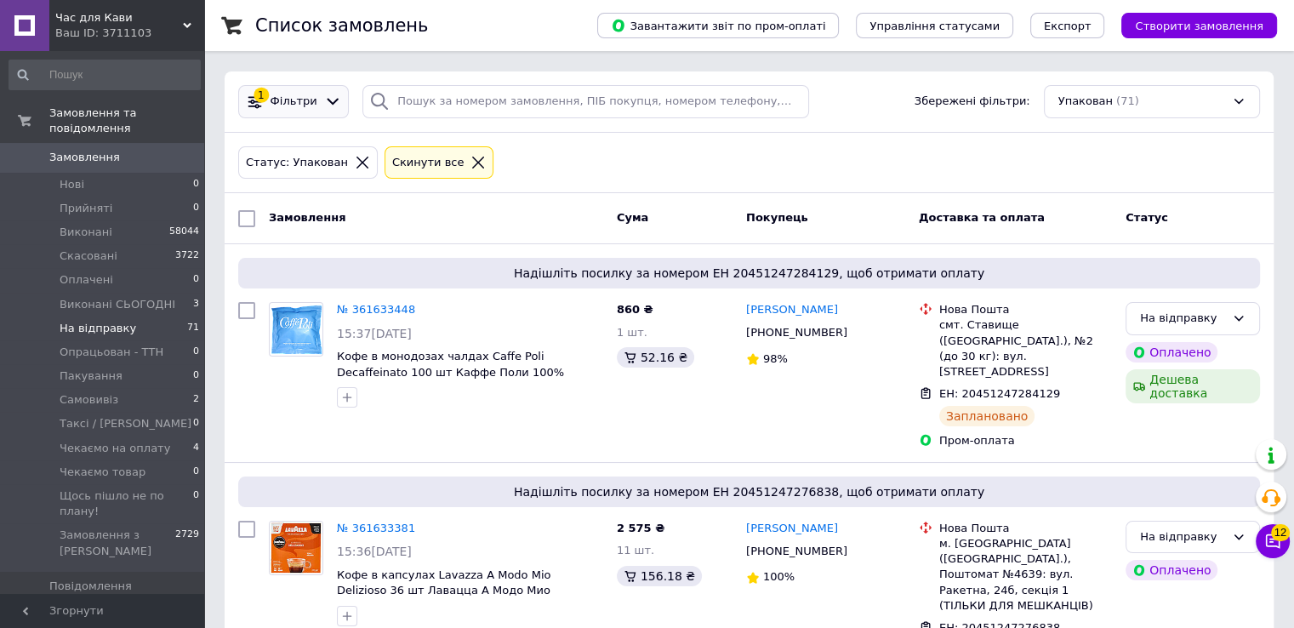
click at [276, 103] on span "Фільтри" at bounding box center [293, 102] width 47 height 16
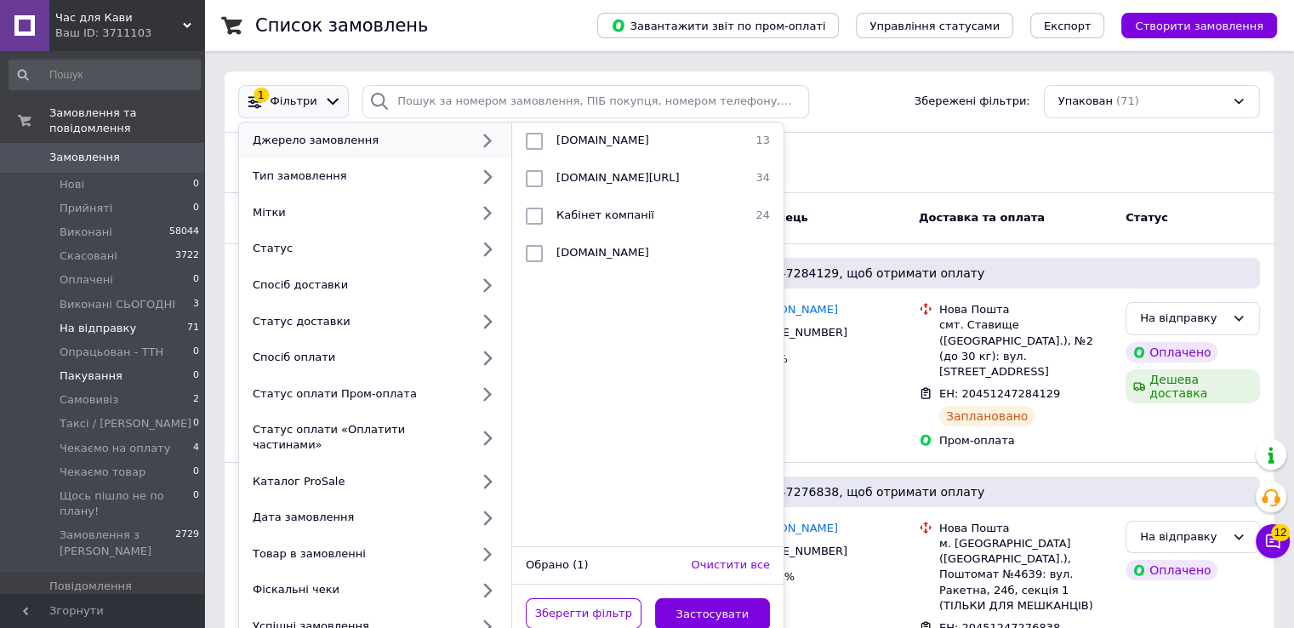
click at [84, 368] on span "Пакування" at bounding box center [91, 375] width 63 height 15
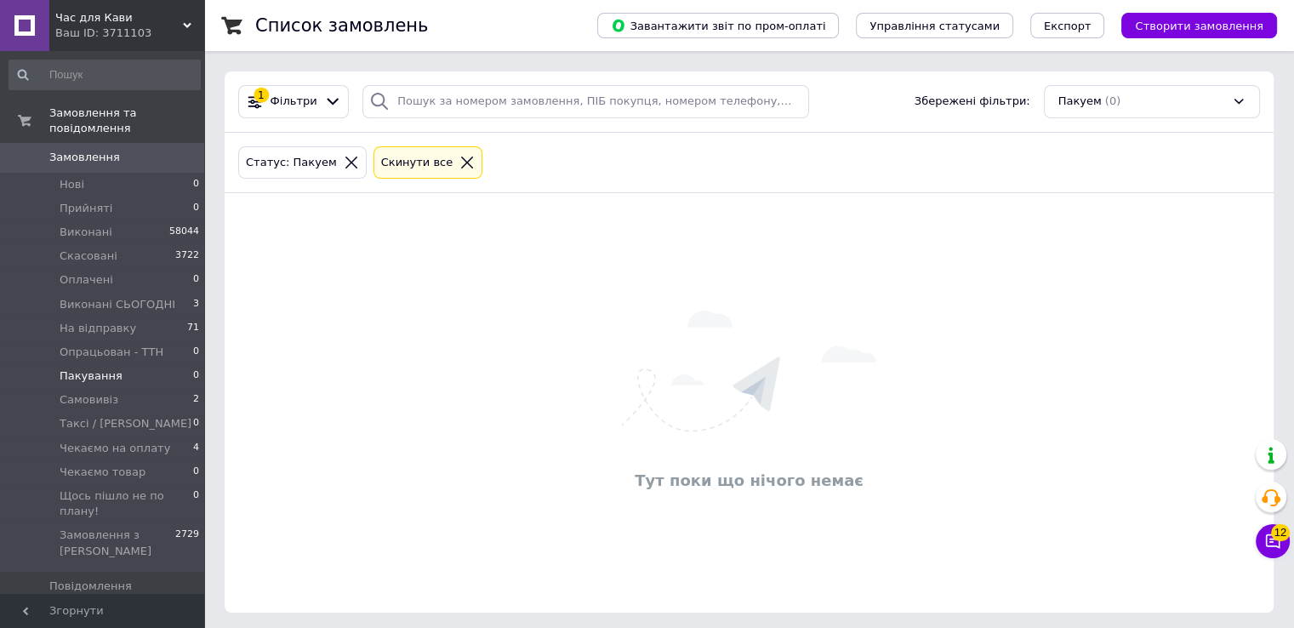
click at [84, 368] on span "Пакування" at bounding box center [91, 375] width 63 height 15
click at [507, 451] on div "Тут поки що нічого немає" at bounding box center [749, 402] width 1049 height 385
click at [67, 177] on span "Нові" at bounding box center [72, 184] width 25 height 15
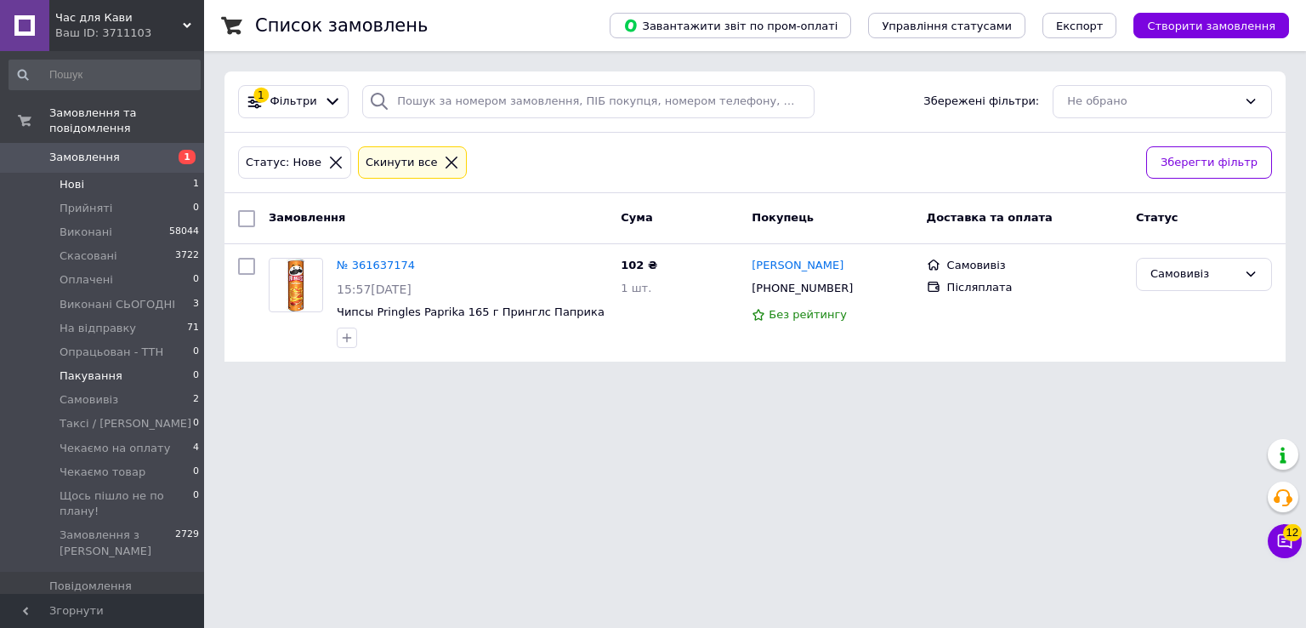
click at [102, 368] on span "Пакування" at bounding box center [91, 375] width 63 height 15
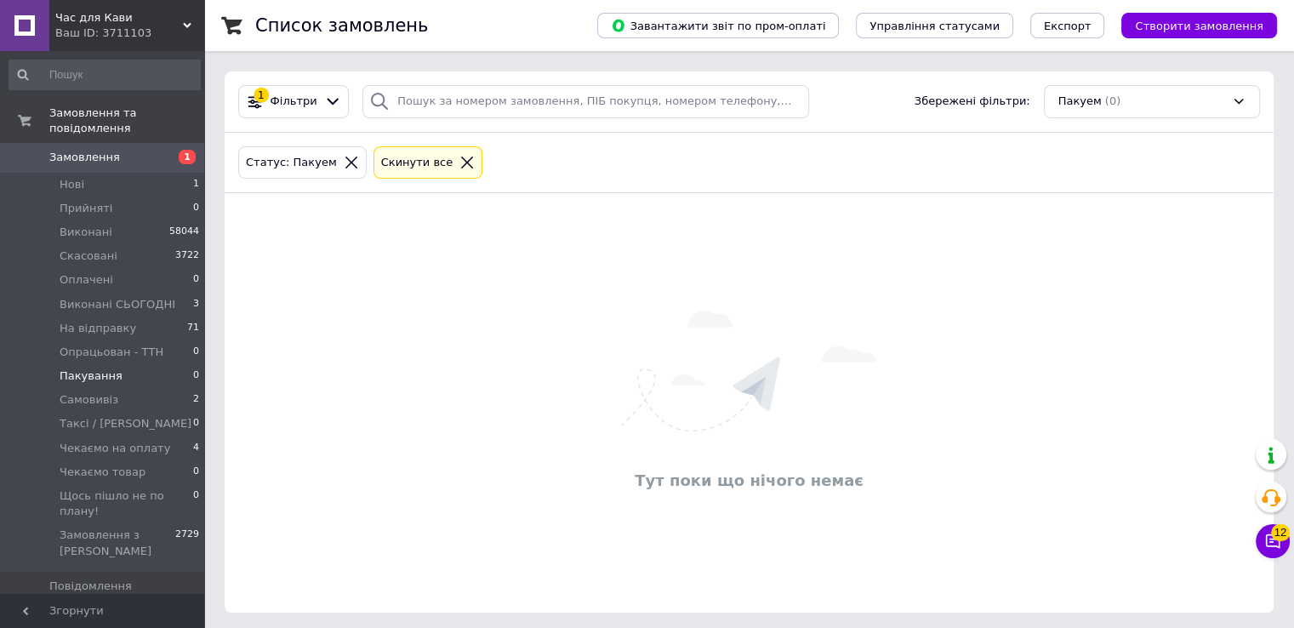
click at [333, 333] on div "Тут поки що нічого немає" at bounding box center [749, 402] width 1049 height 385
click at [564, 337] on div "Тут поки що нічого немає" at bounding box center [749, 402] width 1049 height 385
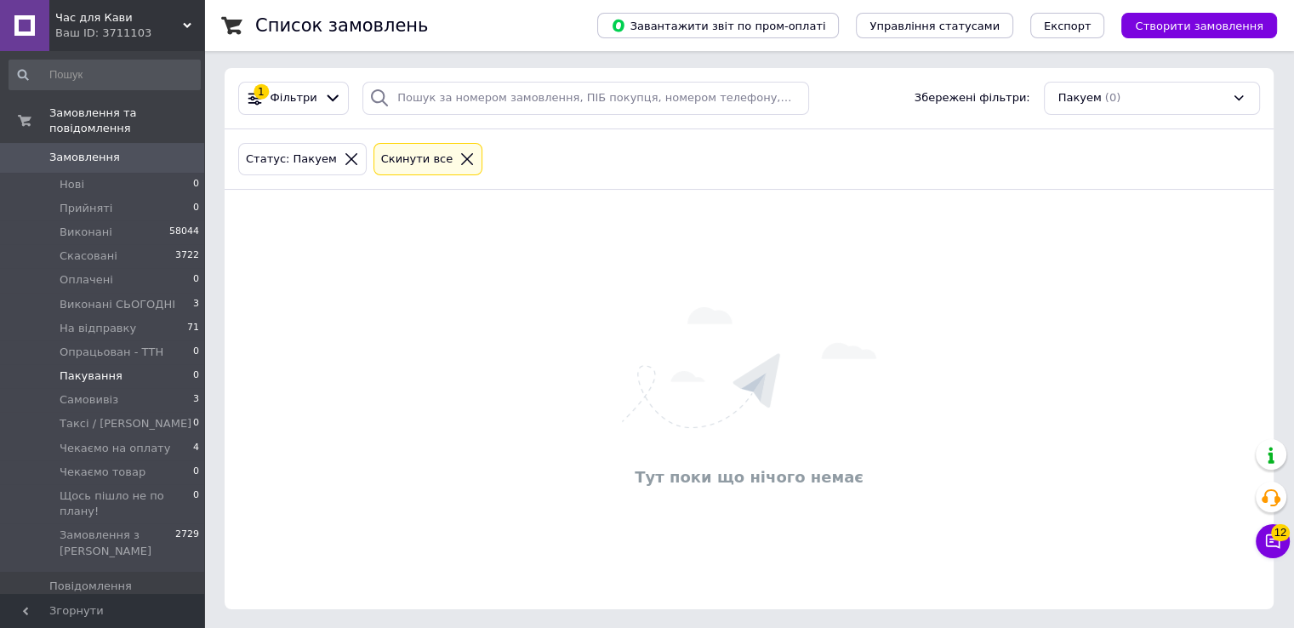
scroll to position [3, 0]
click at [95, 201] on span "Прийняті" at bounding box center [86, 208] width 53 height 15
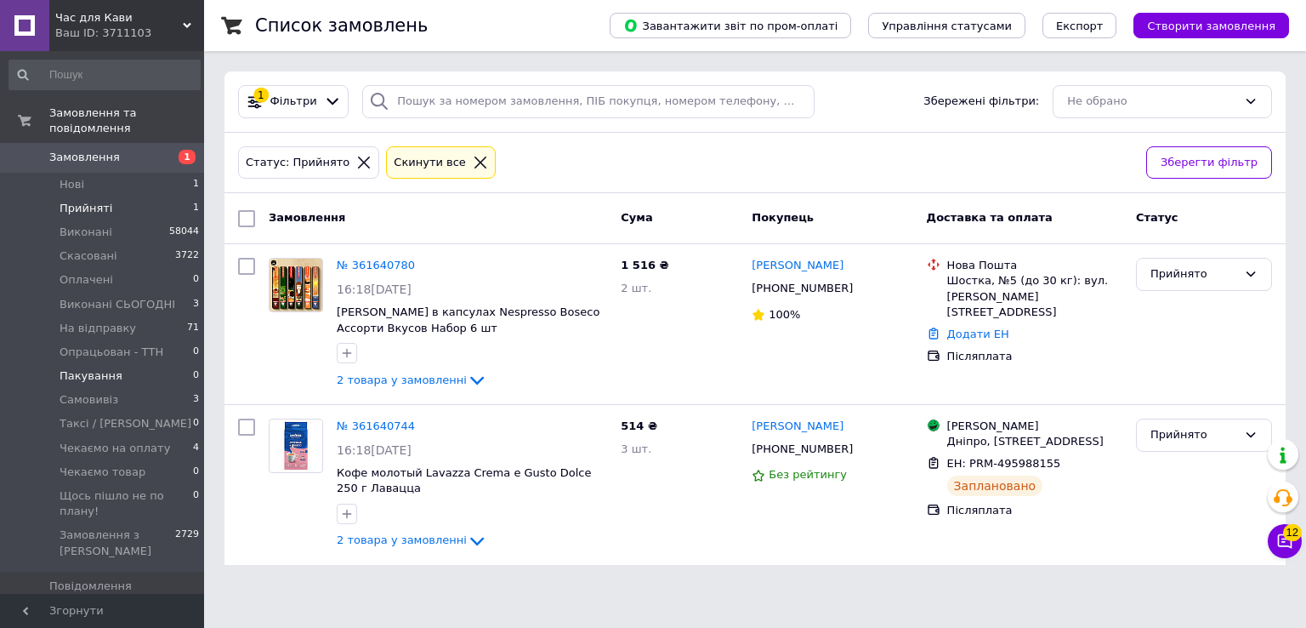
click at [77, 368] on span "Пакування" at bounding box center [91, 375] width 63 height 15
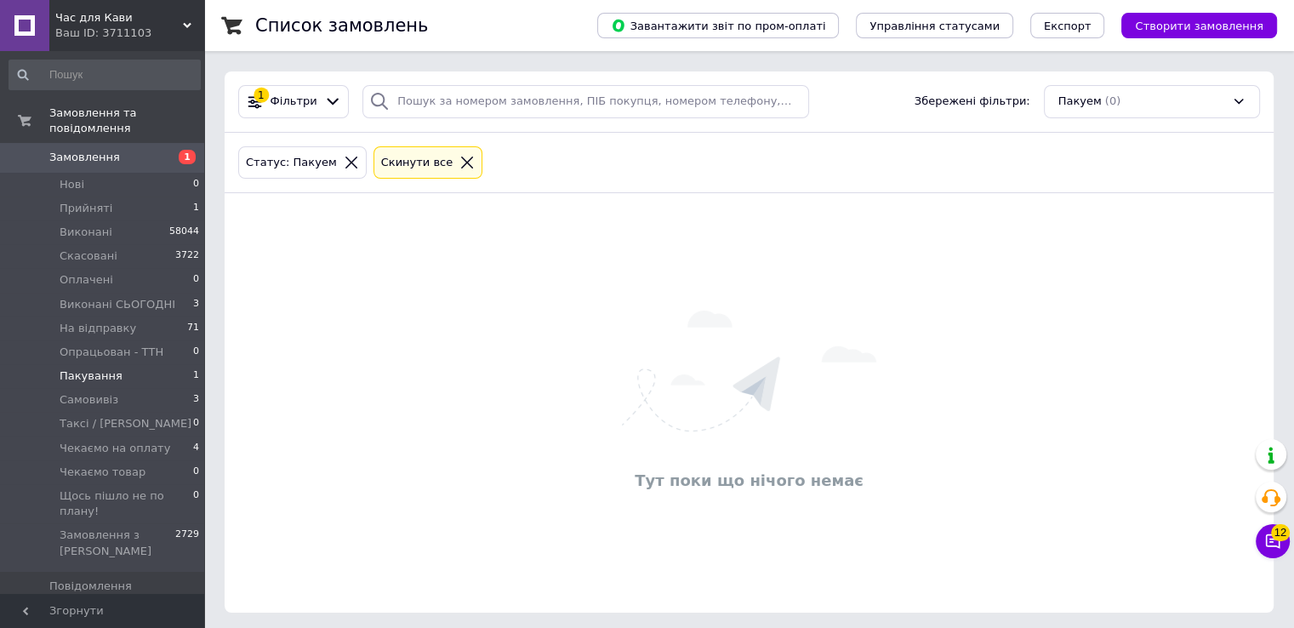
click at [95, 368] on span "Пакування" at bounding box center [91, 375] width 63 height 15
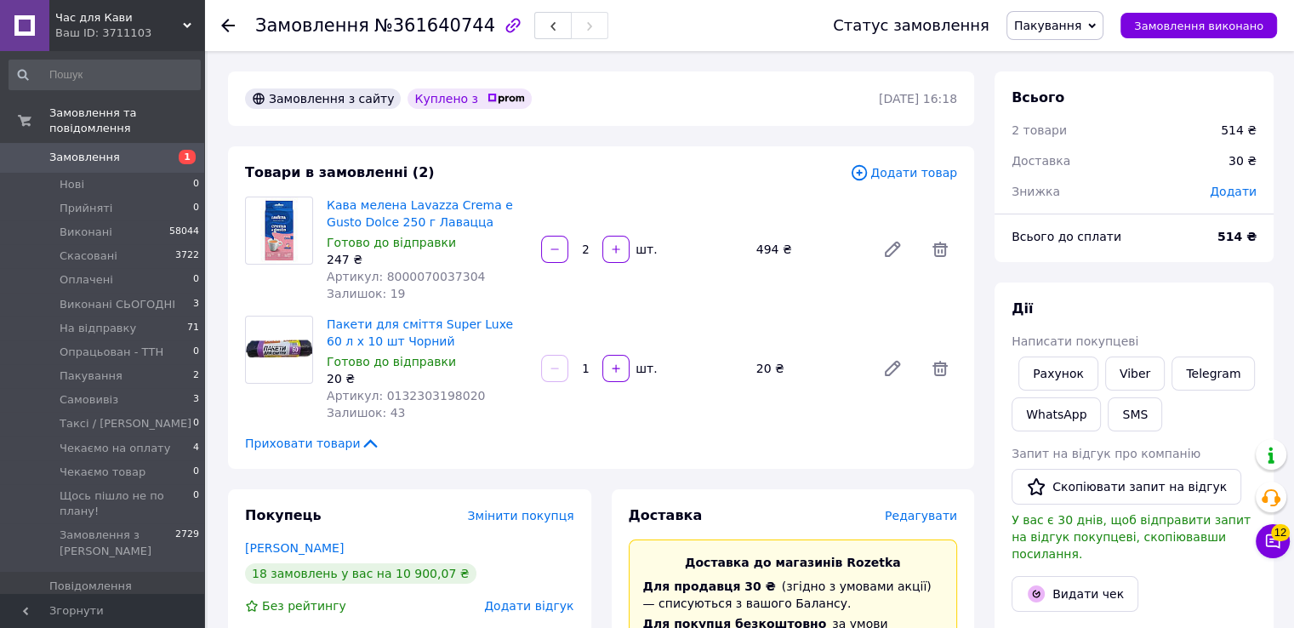
click at [425, 35] on span "№361640744" at bounding box center [434, 25] width 121 height 20
copy span "361640744"
click at [511, 164] on div "Товари в замовленні (2)" at bounding box center [547, 173] width 605 height 20
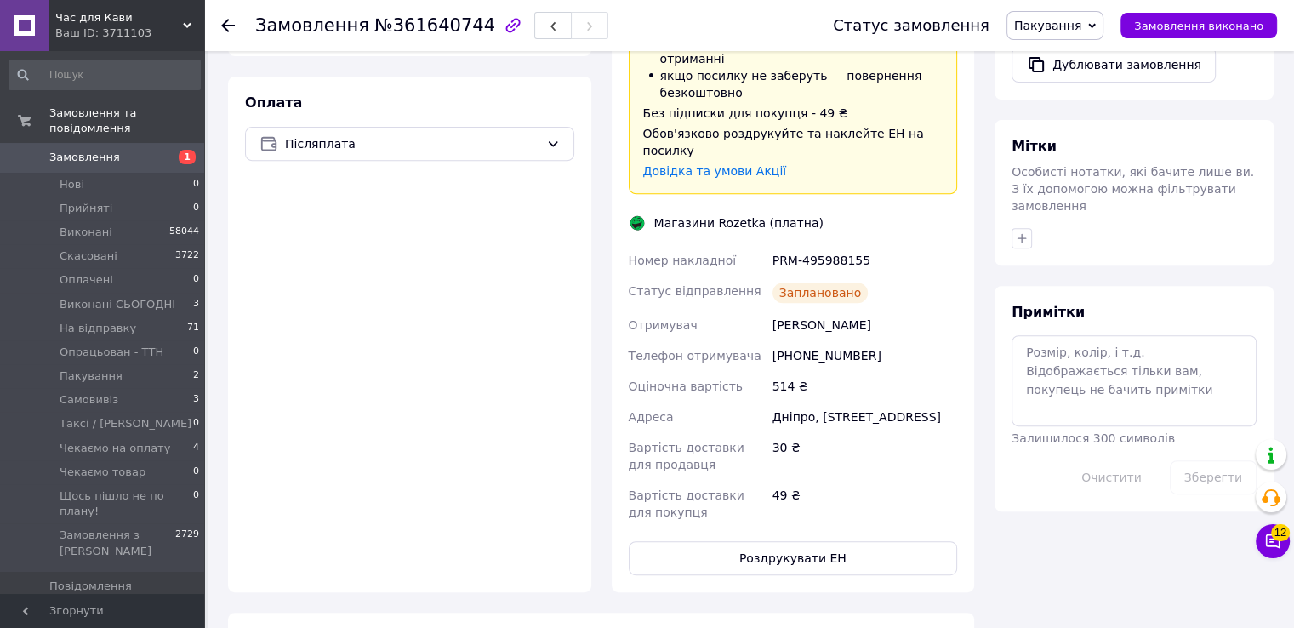
scroll to position [680, 0]
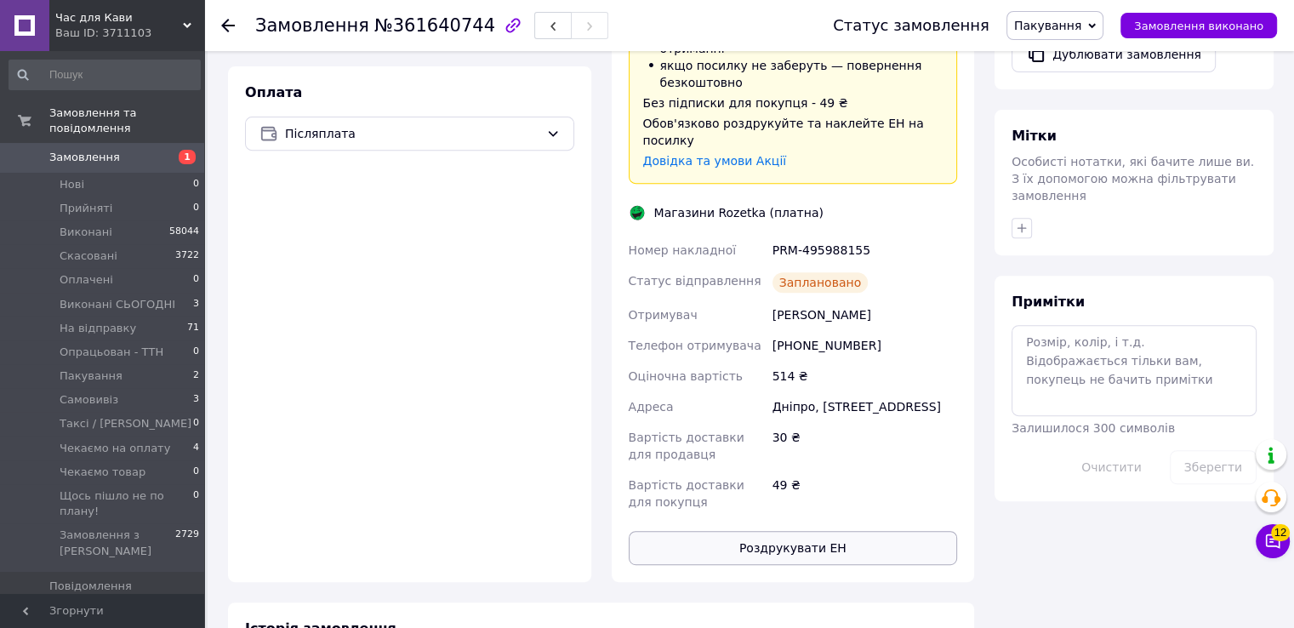
click at [759, 531] on button "Роздрукувати ЕН" at bounding box center [793, 548] width 329 height 34
click at [1073, 19] on span "Пакування" at bounding box center [1047, 26] width 67 height 14
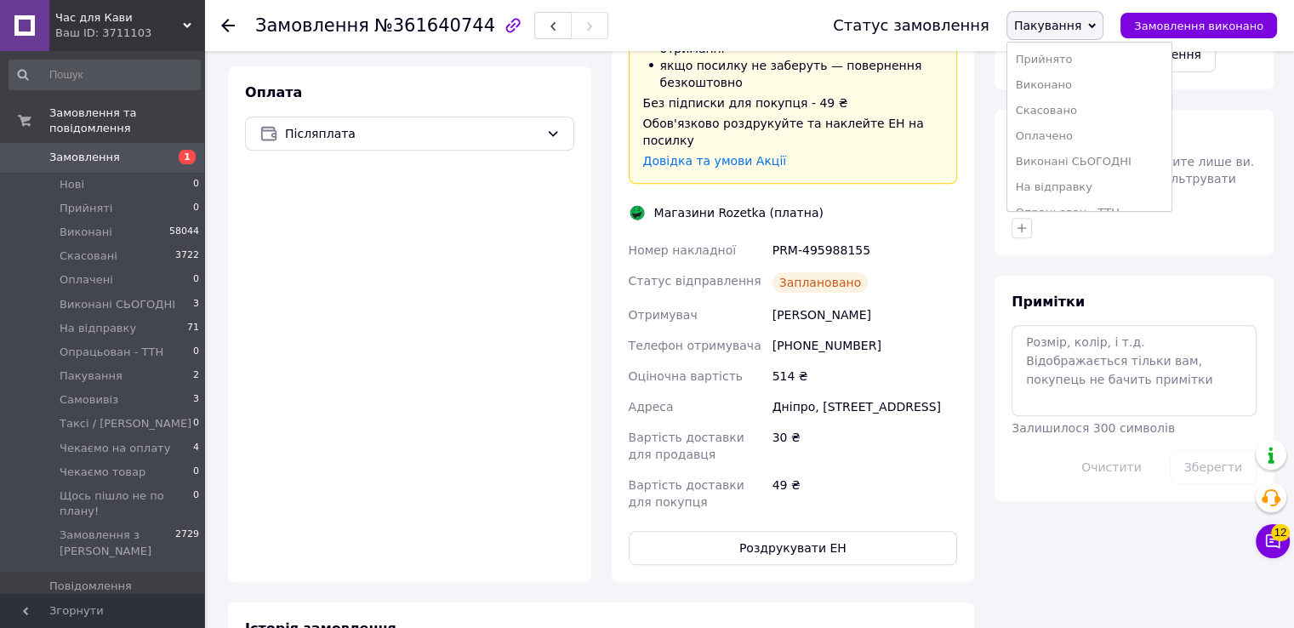
click at [1068, 188] on li "На відправку" at bounding box center [1089, 187] width 164 height 26
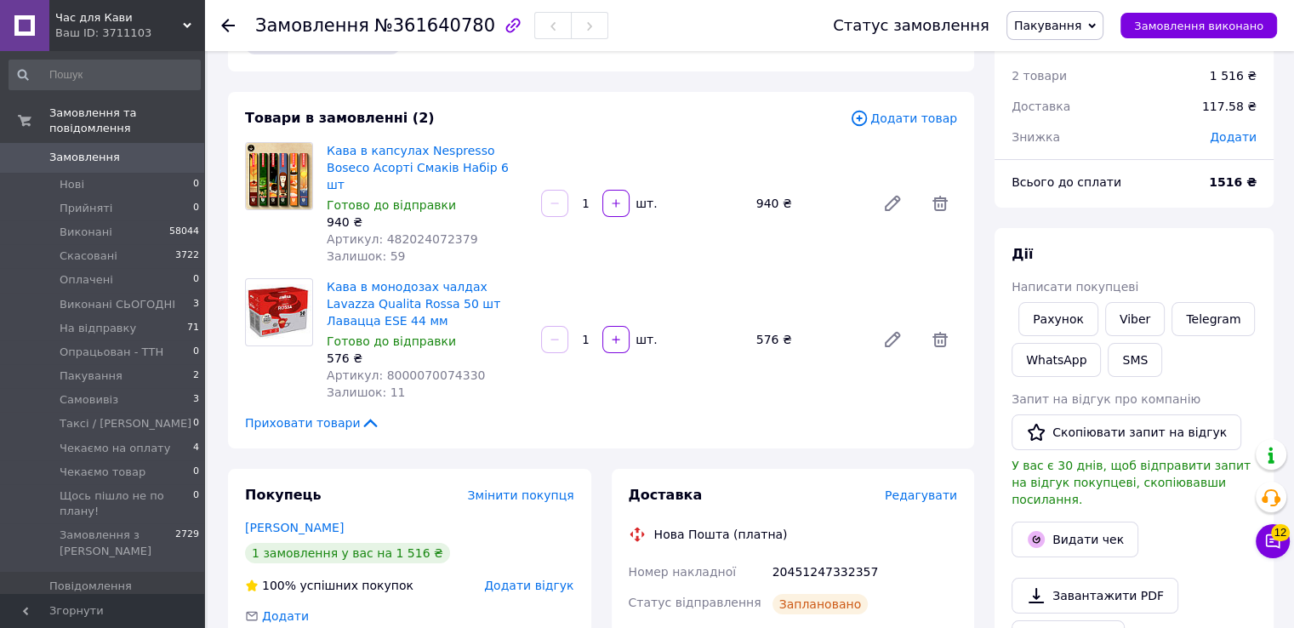
scroll to position [85, 0]
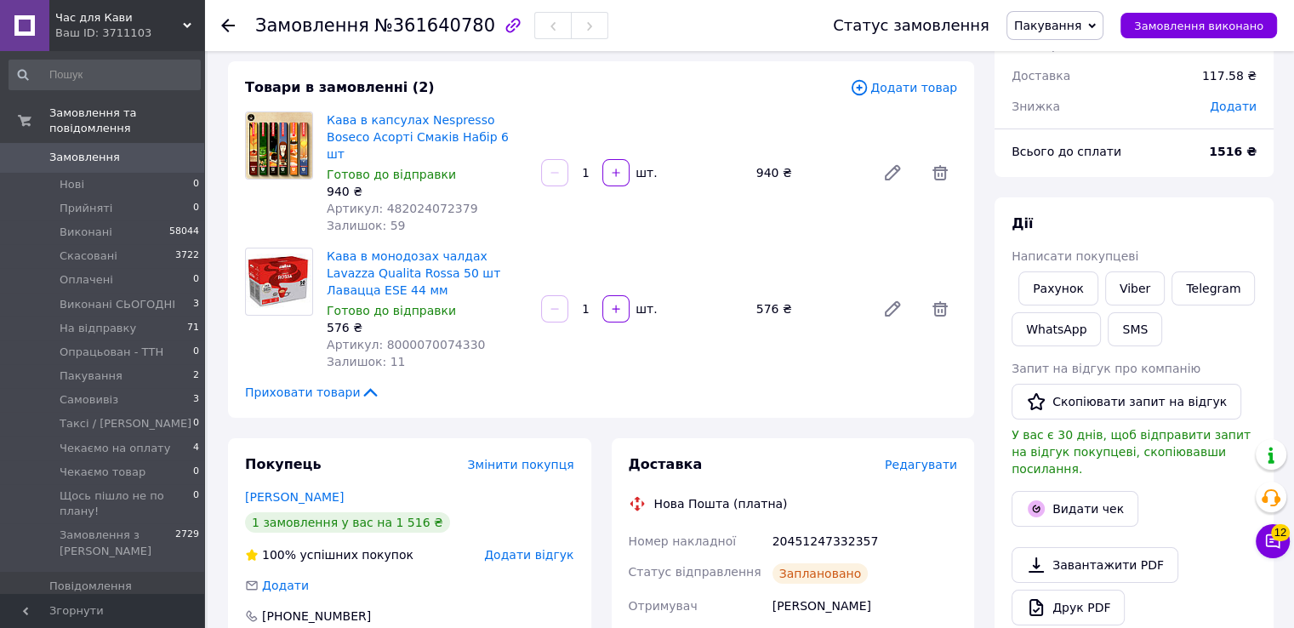
click at [431, 35] on span "№361640780" at bounding box center [434, 25] width 121 height 20
copy span "361640780"
click at [493, 302] on div "Готово до відправки" at bounding box center [427, 310] width 201 height 17
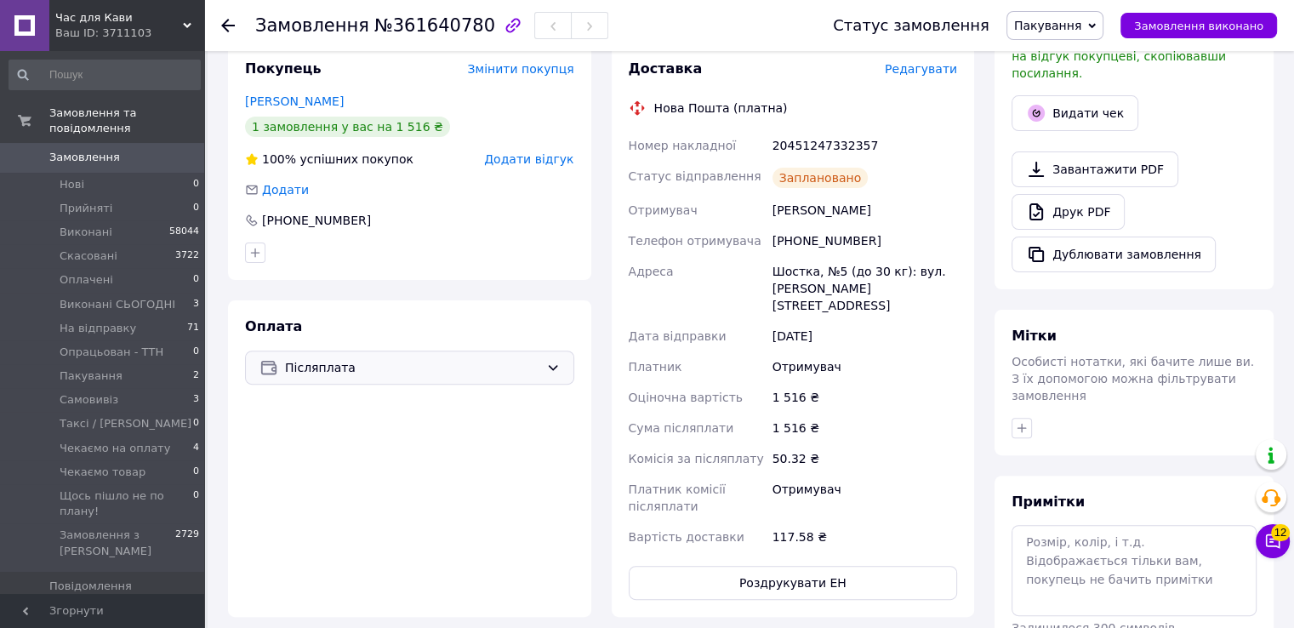
scroll to position [510, 0]
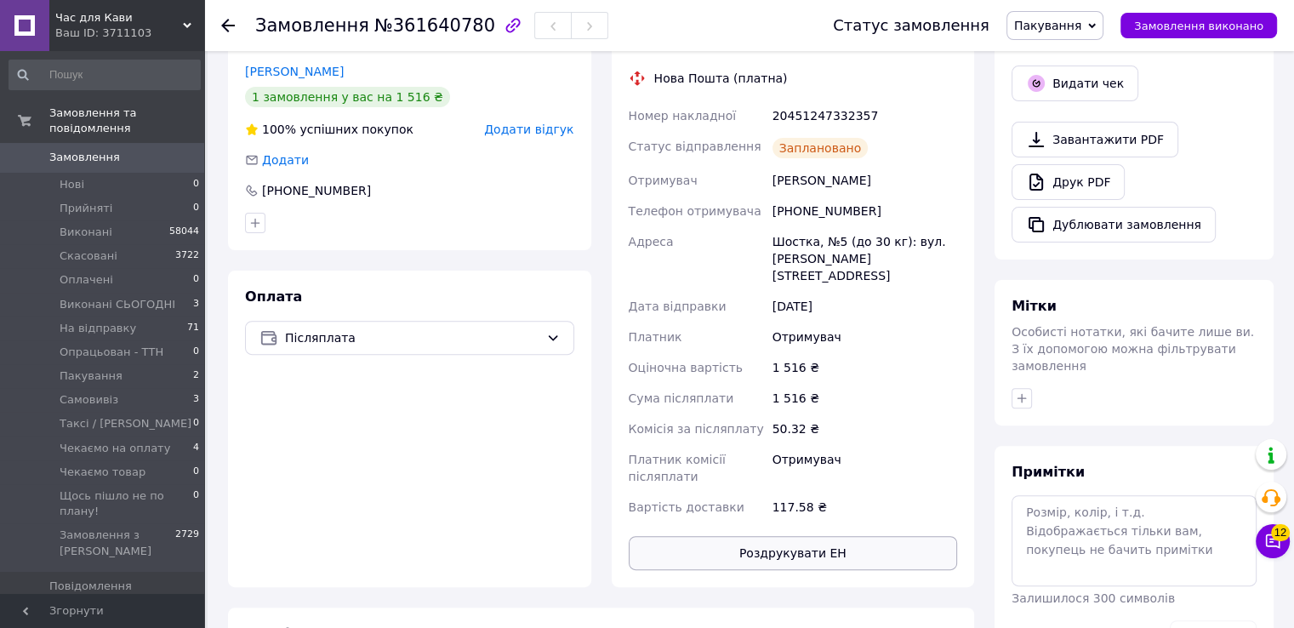
click at [748, 536] on button "Роздрукувати ЕН" at bounding box center [793, 553] width 329 height 34
click at [1060, 29] on span "Пакування" at bounding box center [1047, 26] width 67 height 14
click at [1058, 187] on li "На відправку" at bounding box center [1089, 187] width 164 height 26
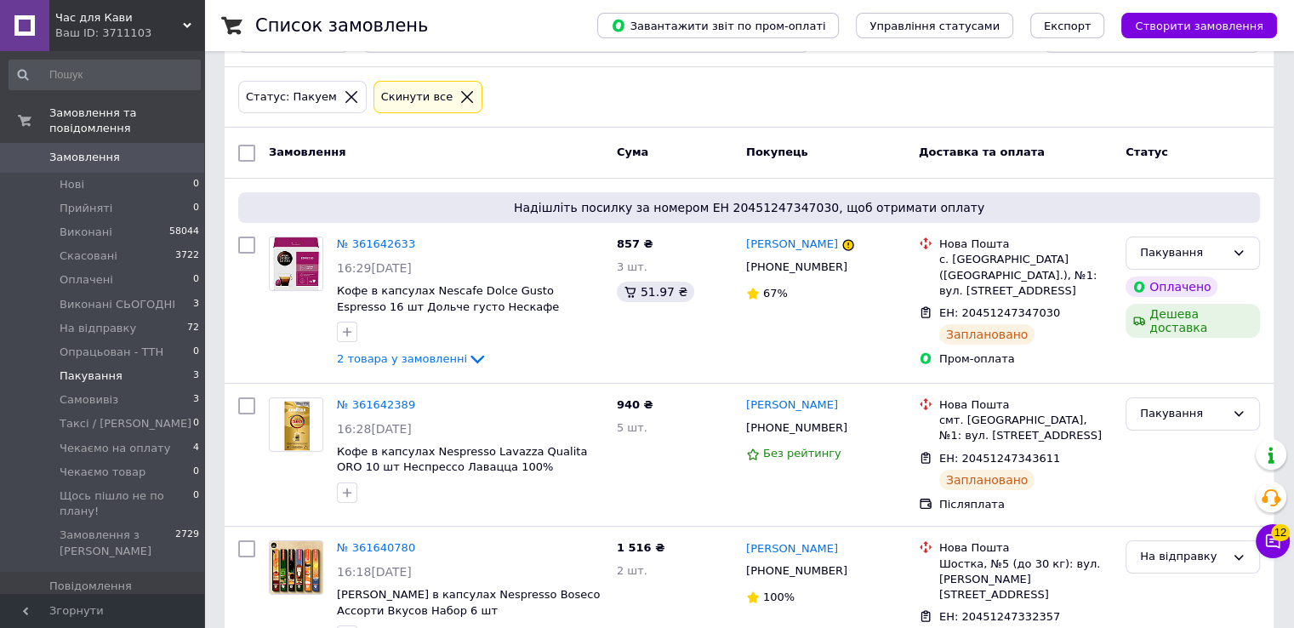
scroll to position [143, 0]
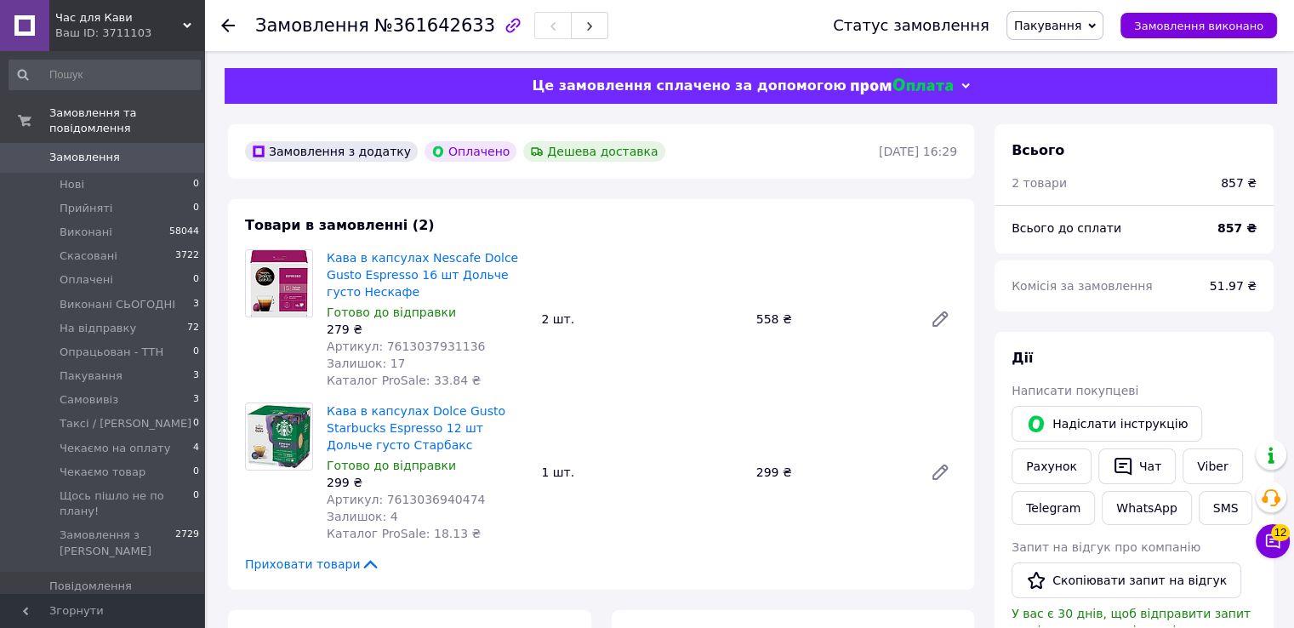
click at [424, 25] on span "№361642633" at bounding box center [434, 25] width 121 height 20
copy span "361642633"
click at [539, 219] on div "Товари в замовленні (2) Кава в капсулах Nescafe Dolce Gusto Espresso 16 шт Доль…" at bounding box center [601, 394] width 746 height 390
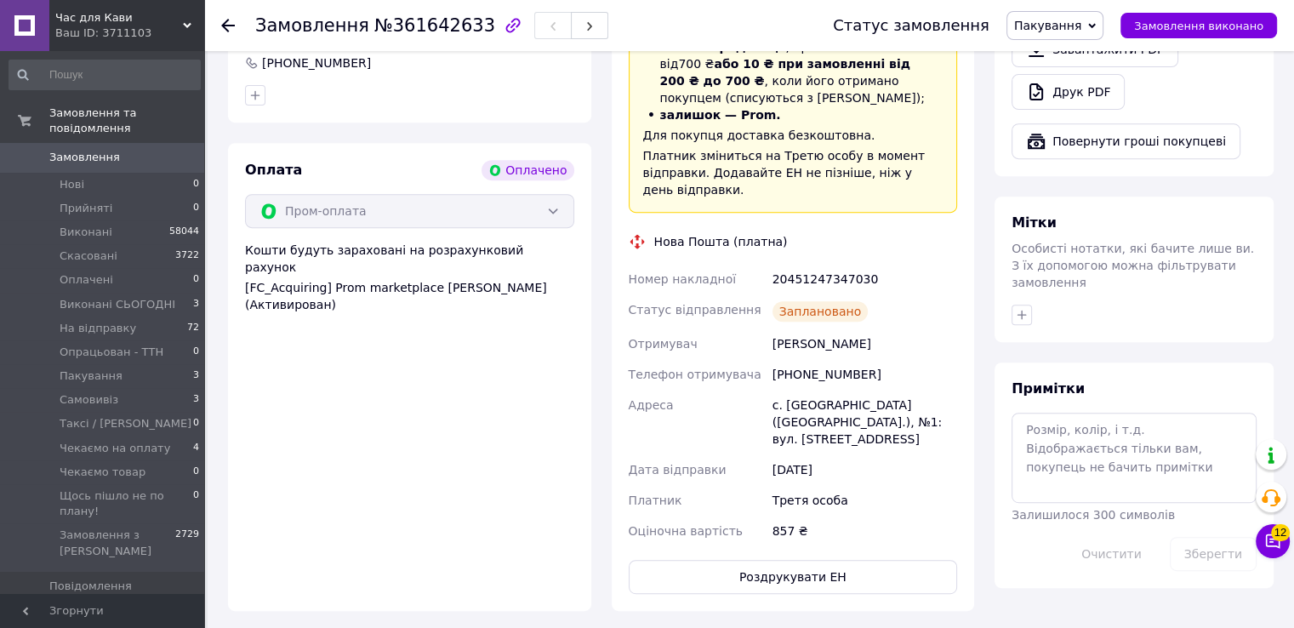
scroll to position [936, 0]
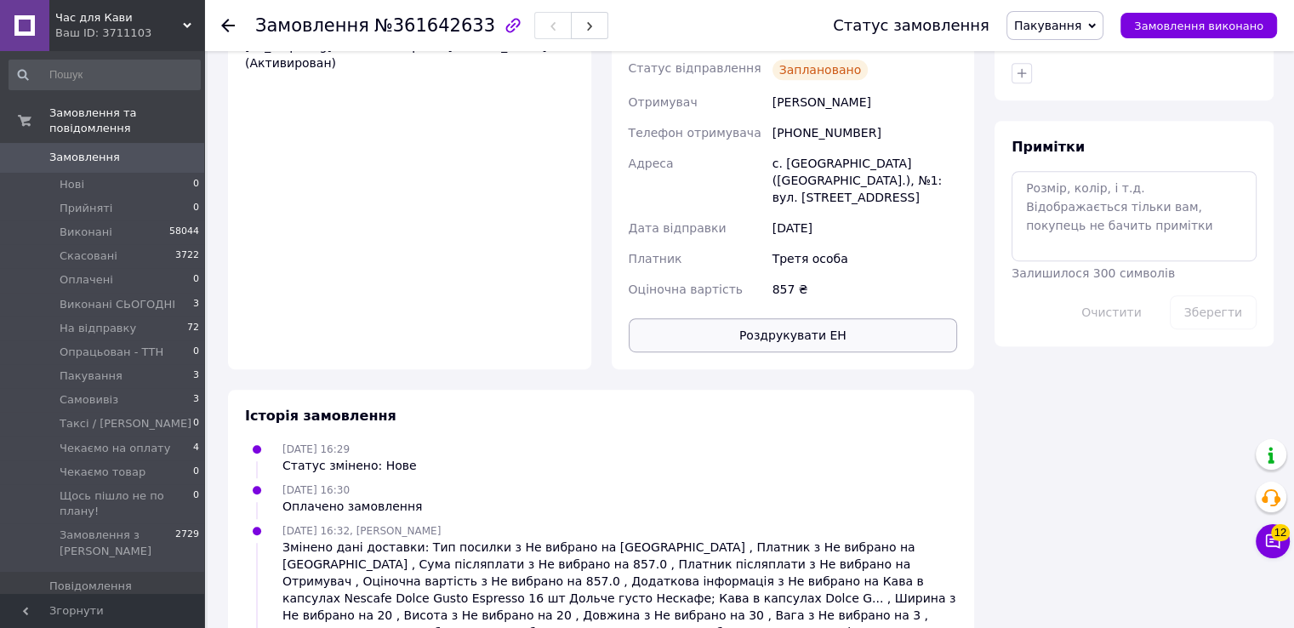
click at [810, 318] on button "Роздрукувати ЕН" at bounding box center [793, 335] width 329 height 34
click at [1064, 34] on span "Пакування" at bounding box center [1054, 25] width 97 height 29
click at [1069, 185] on li "На відправку" at bounding box center [1089, 187] width 164 height 26
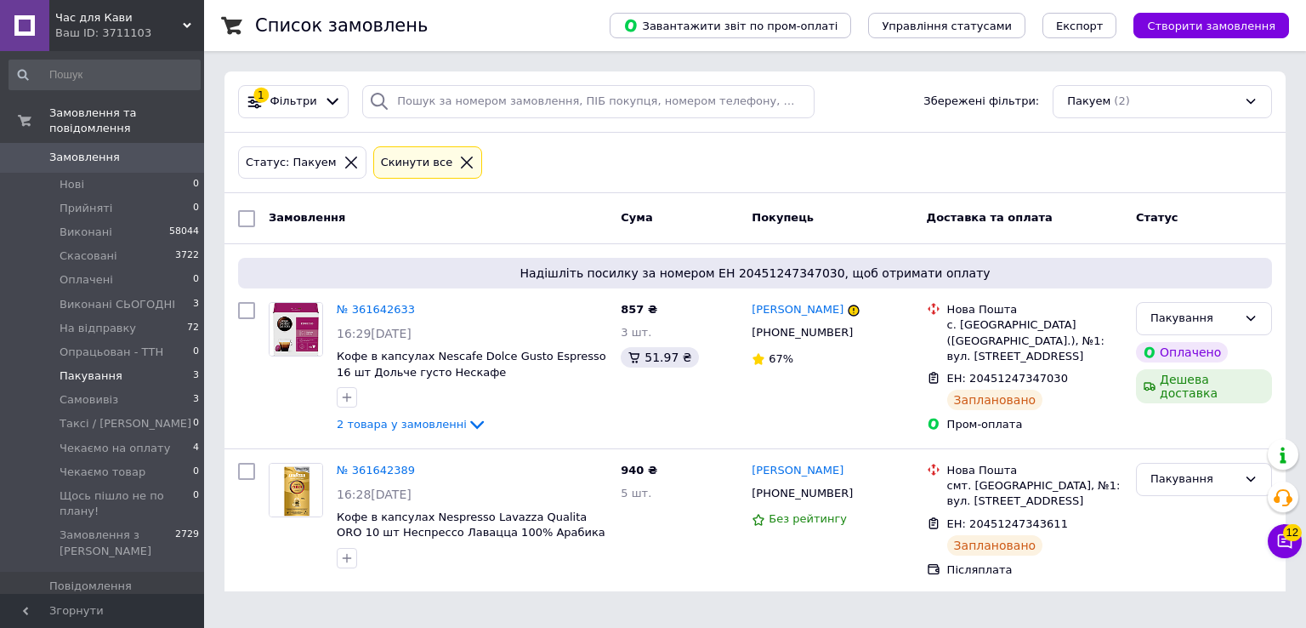
click at [167, 364] on li "Пакування 3" at bounding box center [104, 376] width 209 height 24
click at [324, 100] on icon at bounding box center [333, 102] width 18 height 18
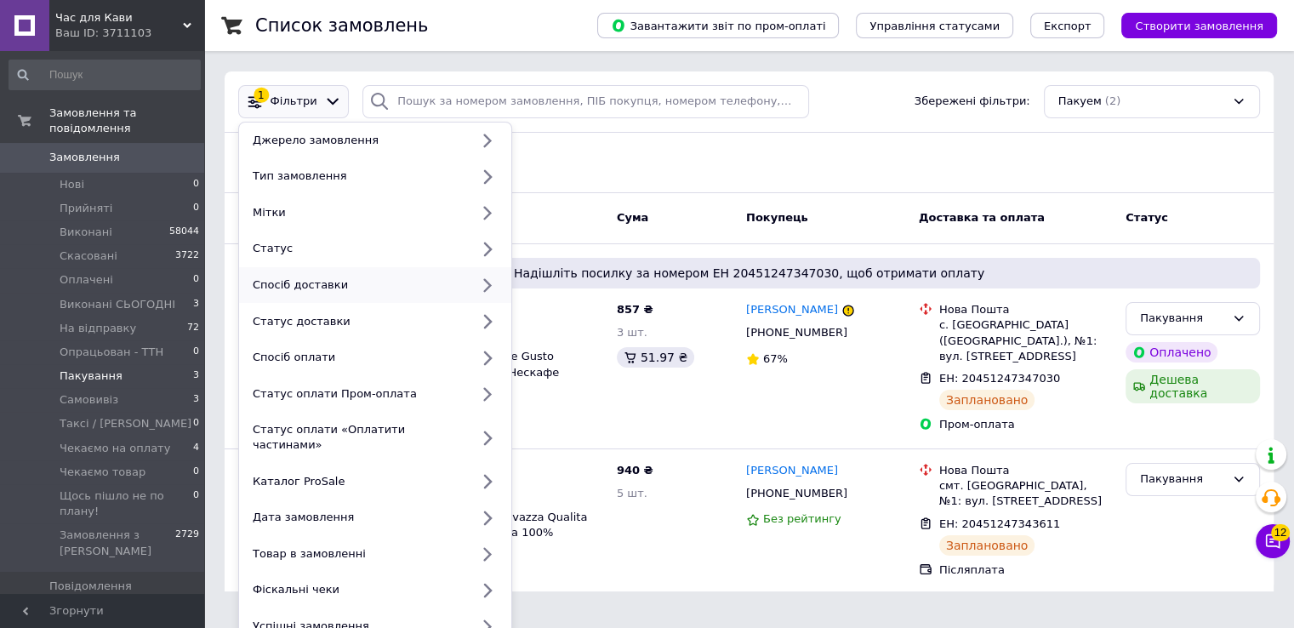
click at [299, 284] on div "Спосіб доставки" at bounding box center [358, 284] width 224 height 15
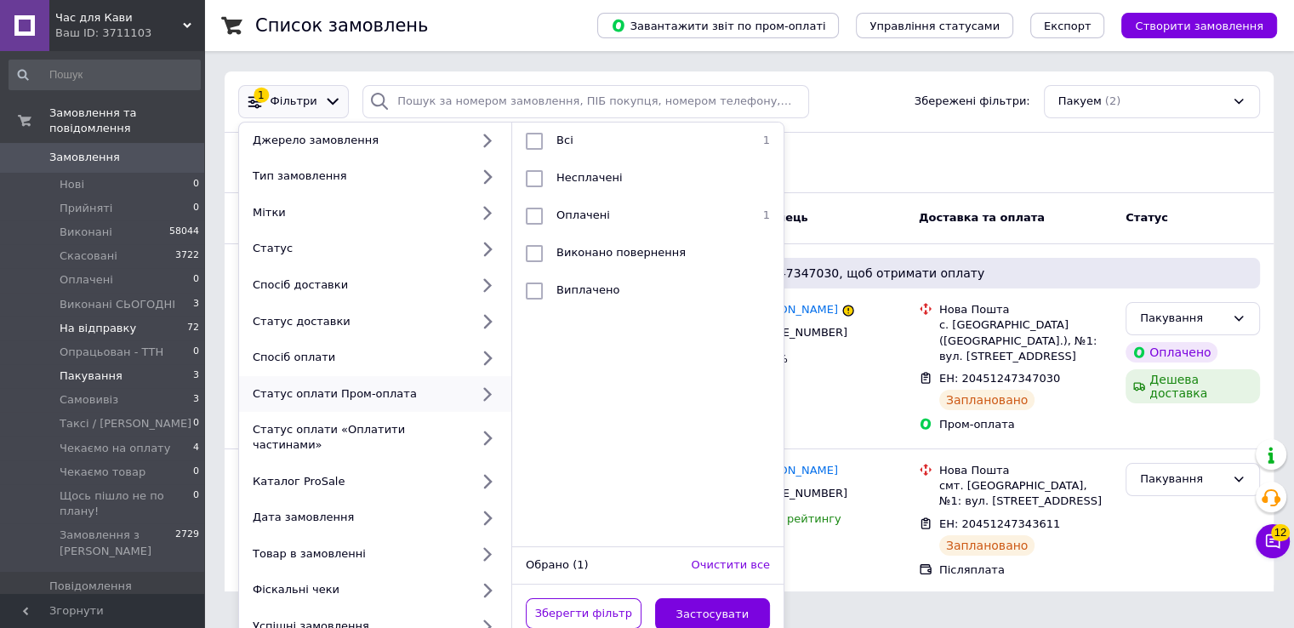
click at [122, 321] on span "На відправку" at bounding box center [98, 328] width 77 height 15
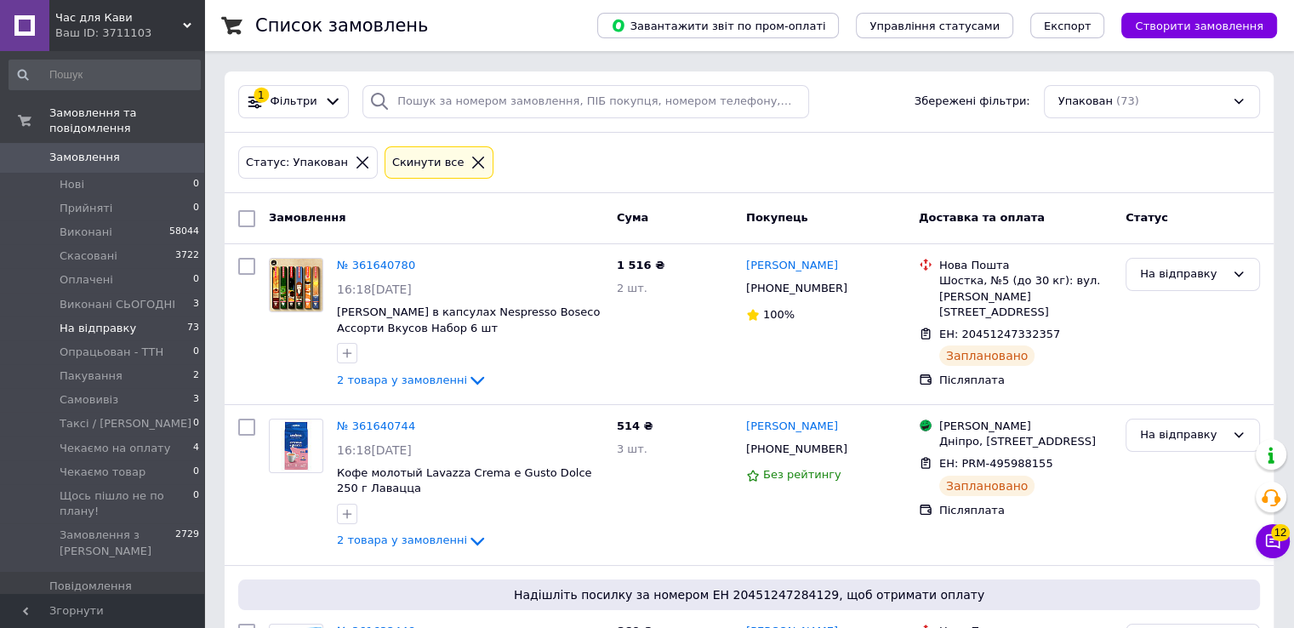
click at [162, 321] on li "На відправку 73" at bounding box center [104, 328] width 209 height 24
click at [324, 96] on icon at bounding box center [333, 102] width 18 height 18
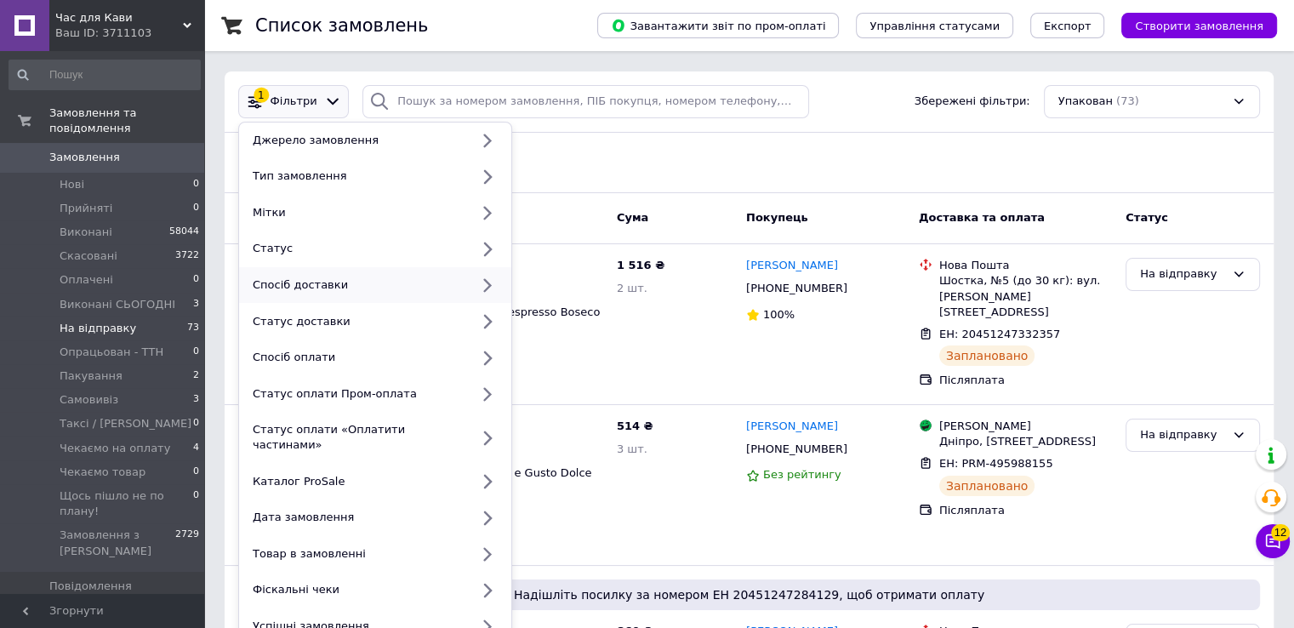
click at [294, 285] on div "Спосіб доставки" at bounding box center [358, 284] width 224 height 15
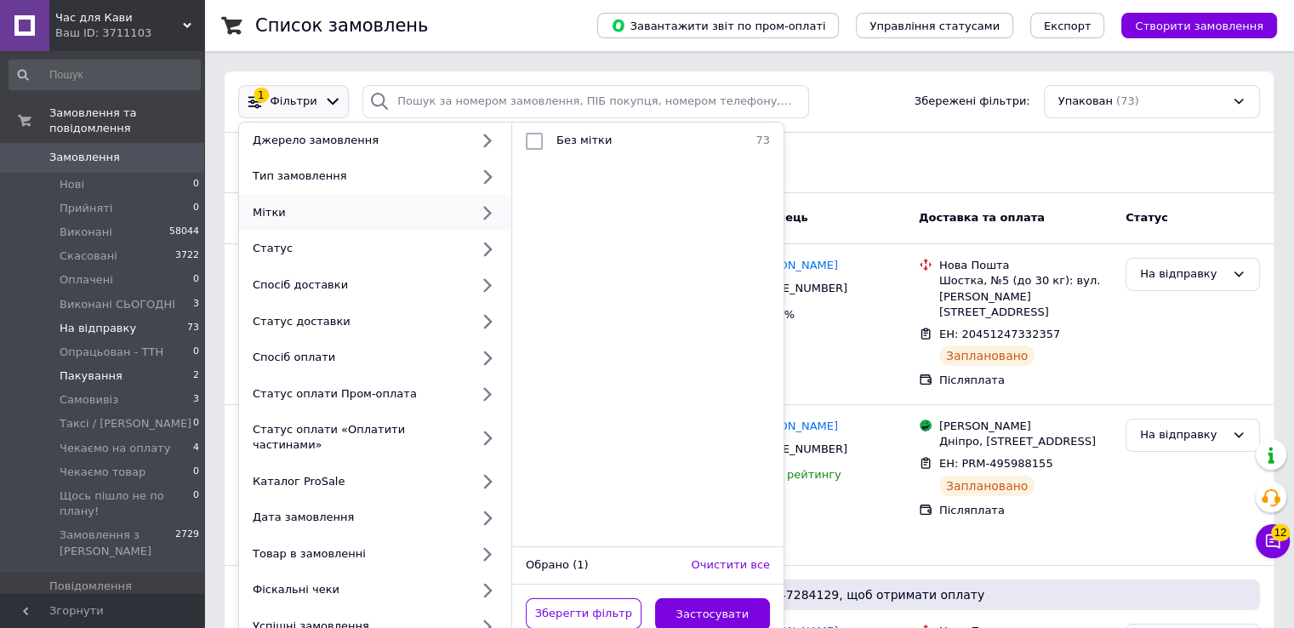
click at [77, 368] on span "Пакування" at bounding box center [91, 375] width 63 height 15
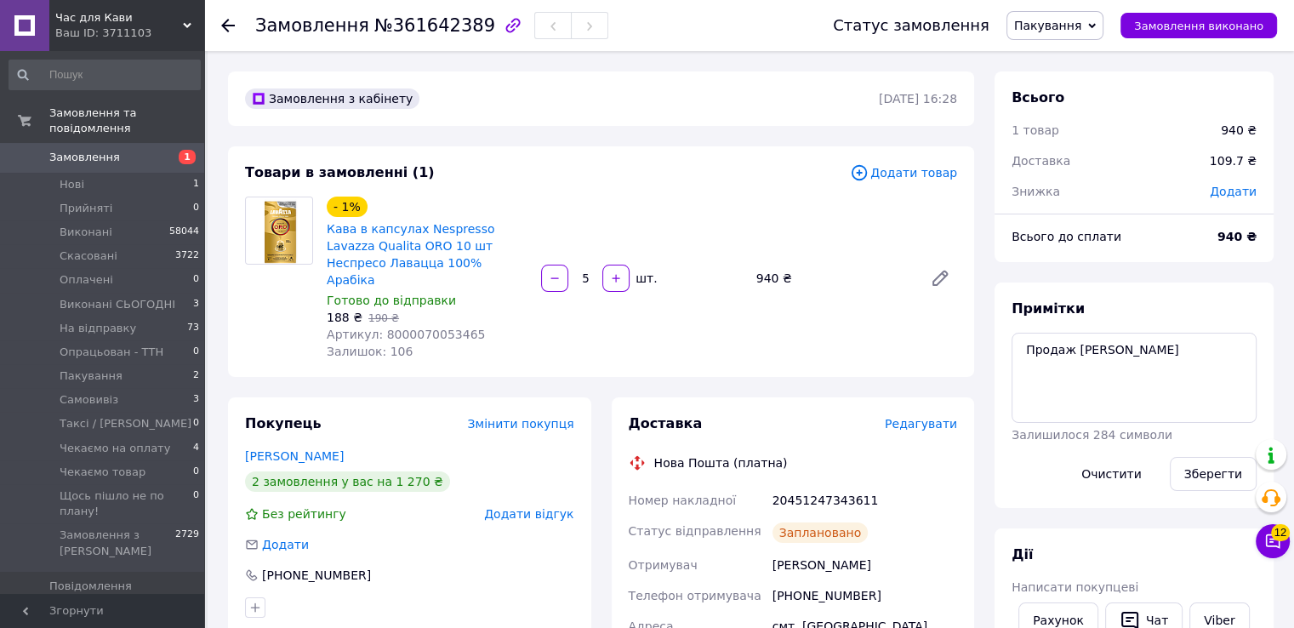
click at [417, 23] on span "№361642389" at bounding box center [434, 25] width 121 height 20
copy span "361642389"
click at [487, 208] on div "- 1% Кава в капсулах Nespresso Lavazza Qualita ORO 10 шт Неспресо Лавацца 100% …" at bounding box center [427, 242] width 204 height 95
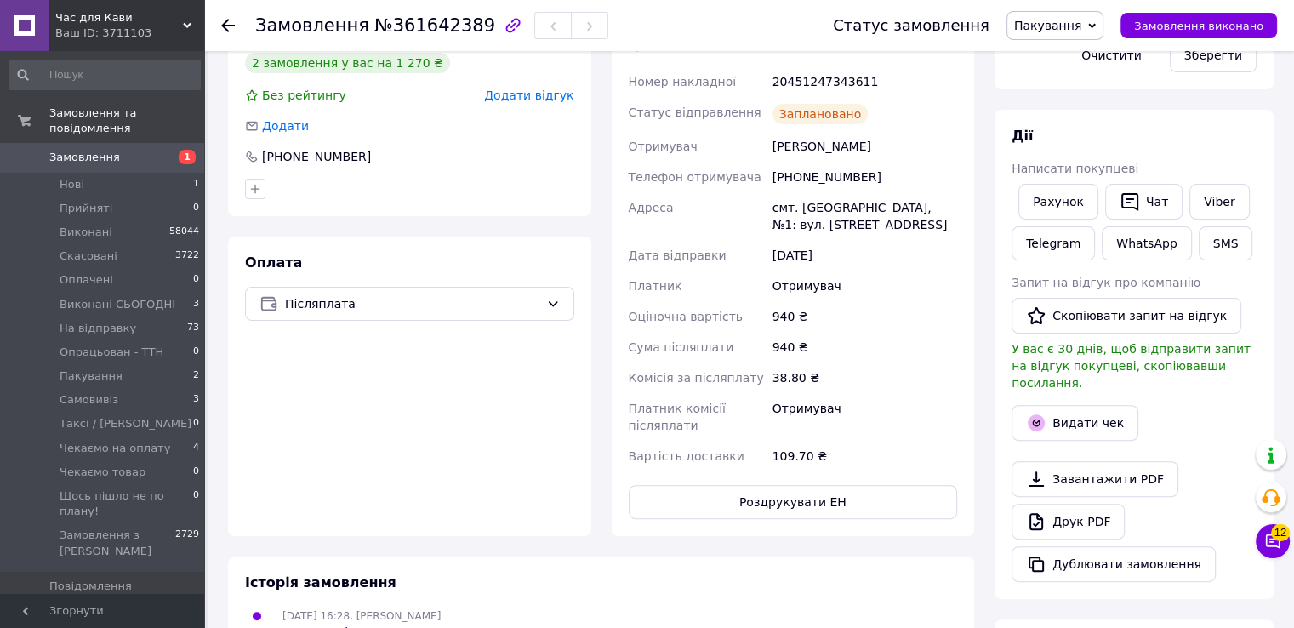
scroll to position [425, 0]
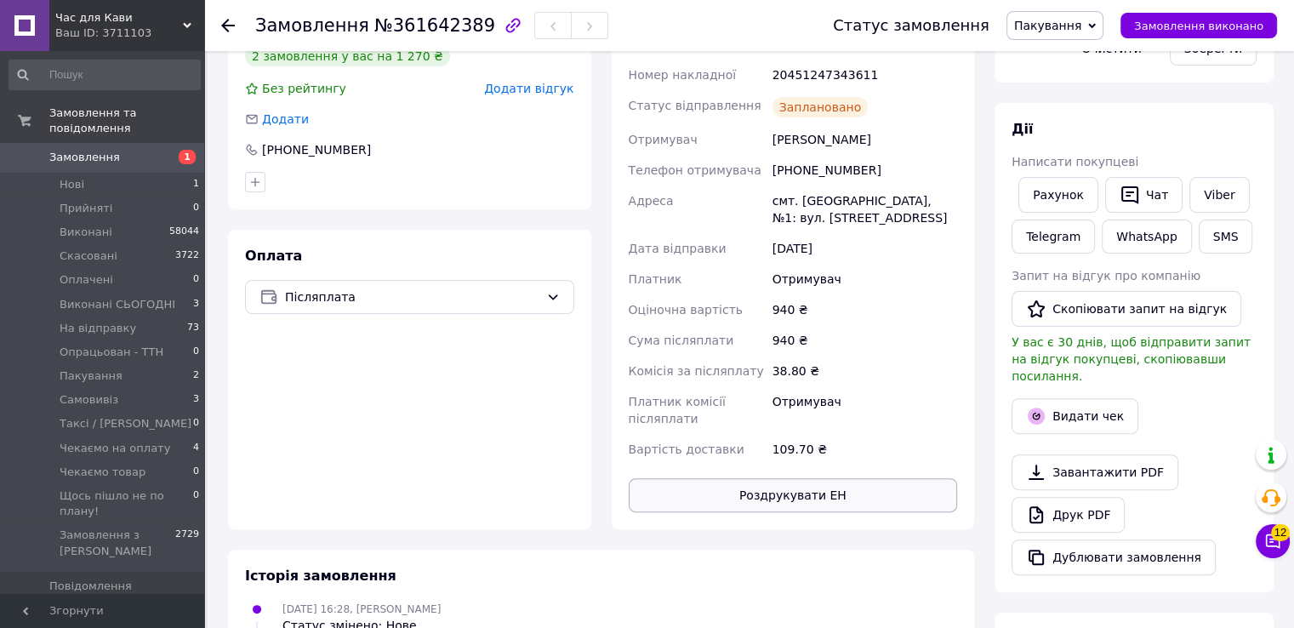
click at [795, 478] on button "Роздрукувати ЕН" at bounding box center [793, 495] width 329 height 34
drag, startPoint x: 1068, startPoint y: 24, endPoint x: 1065, endPoint y: 33, distance: 10.0
click at [1067, 24] on span "Пакування" at bounding box center [1047, 26] width 67 height 14
click at [1073, 191] on li "На відправку" at bounding box center [1089, 187] width 164 height 26
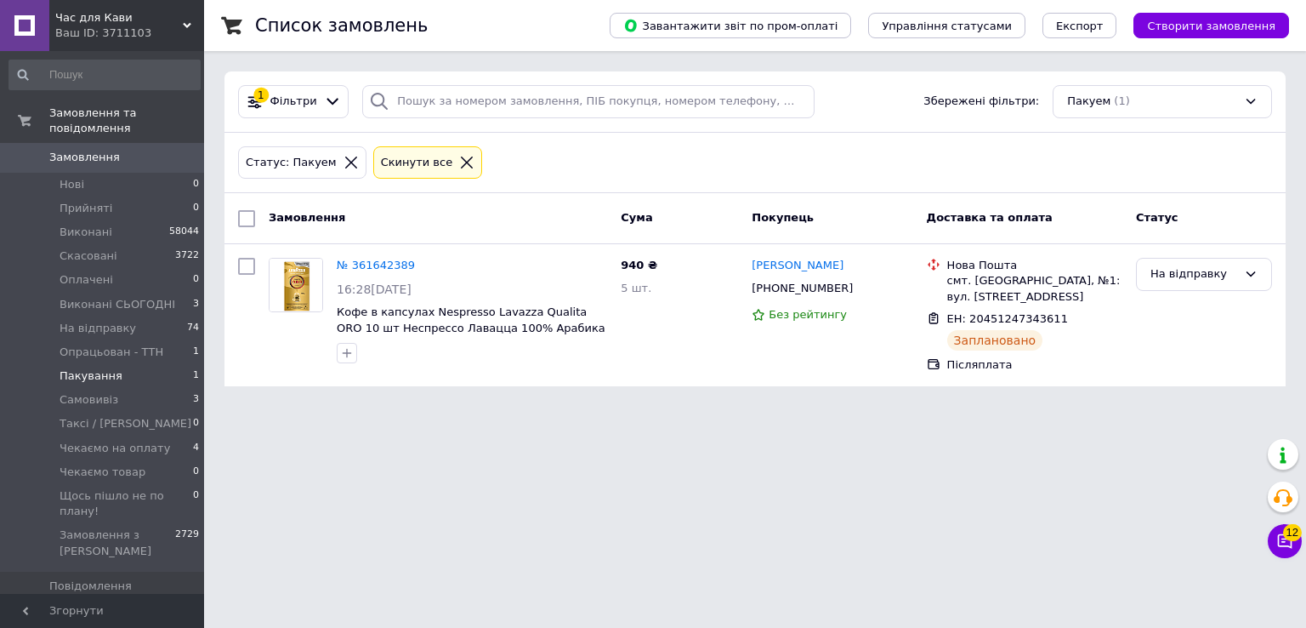
click at [521, 407] on html "Час для Кави Ваш ID: 3711103 Сайт Час для Кави Кабінет покупця Перевірити стан …" at bounding box center [653, 203] width 1306 height 407
